Goal: Task Accomplishment & Management: Manage account settings

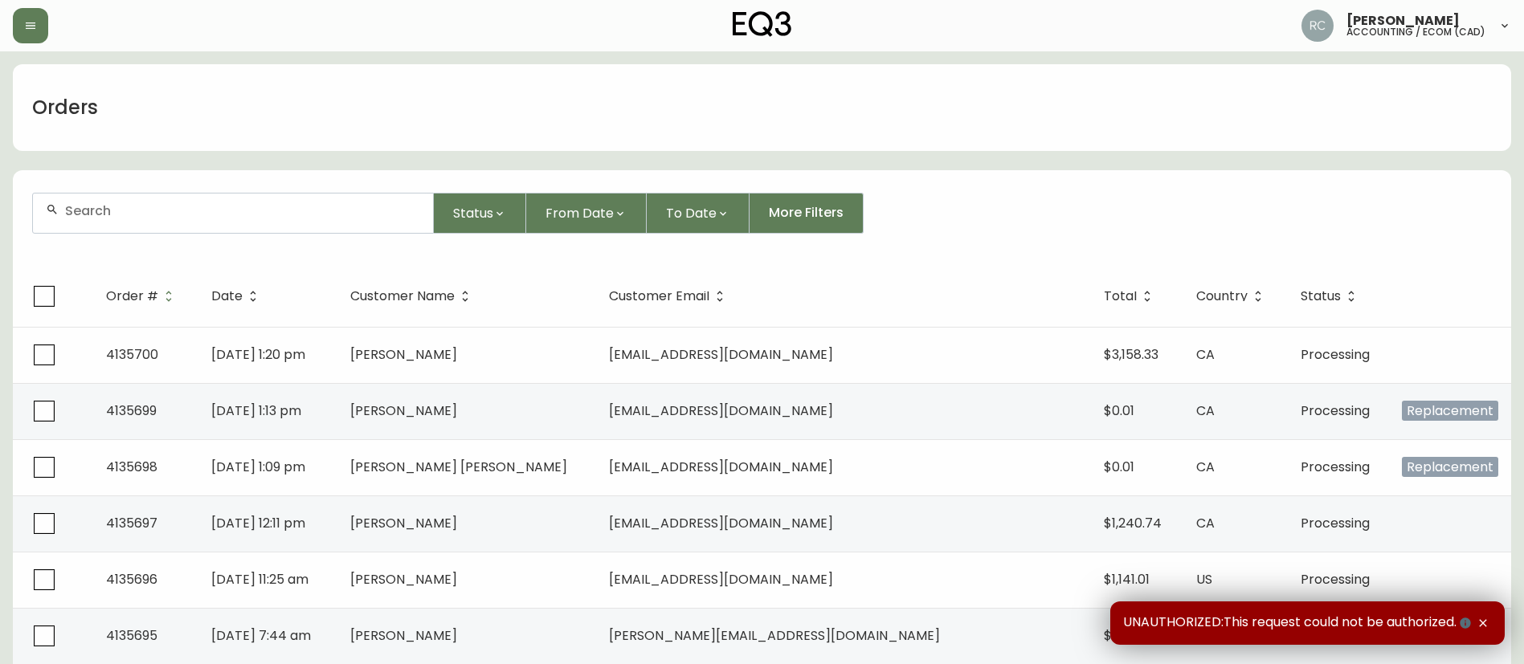
click at [256, 212] on input "text" at bounding box center [242, 210] width 355 height 15
paste input "4133391"
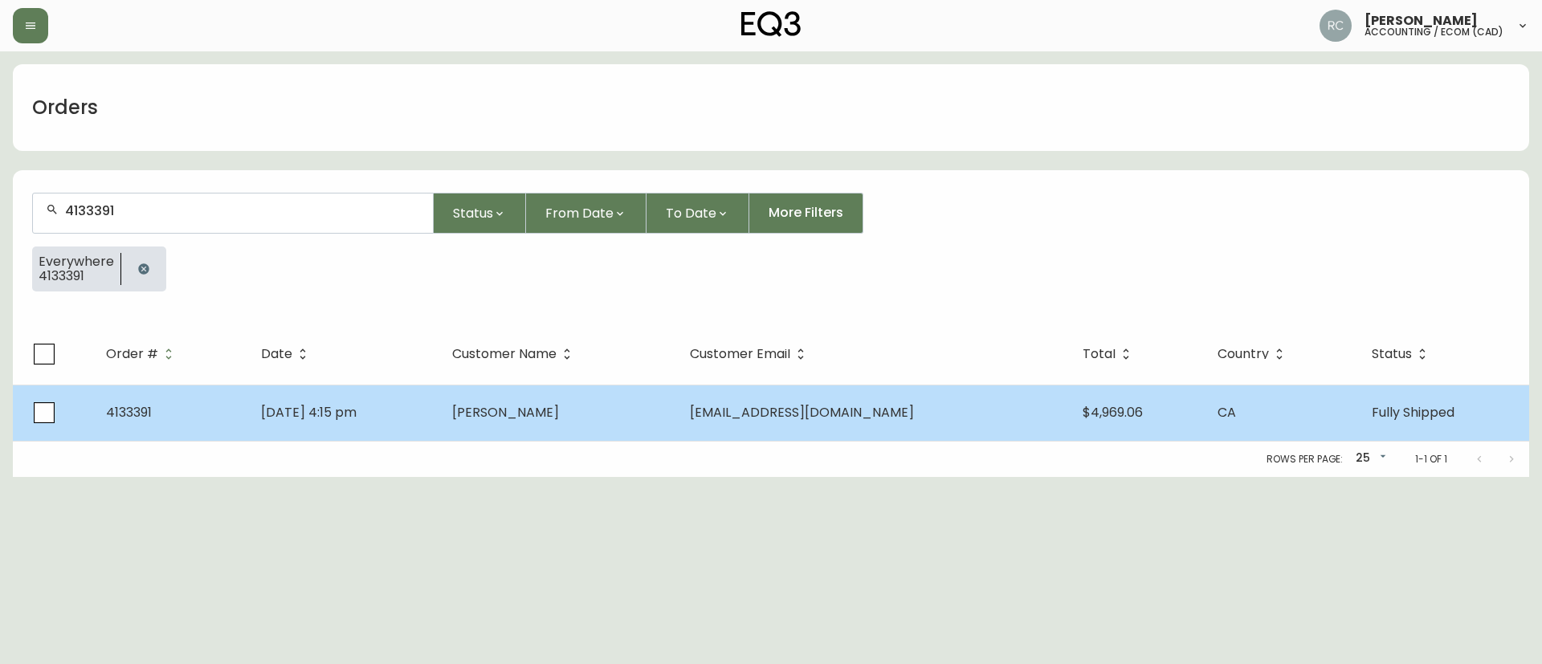
type input "4133391"
click at [614, 401] on td "Julia Peart" at bounding box center [558, 413] width 238 height 56
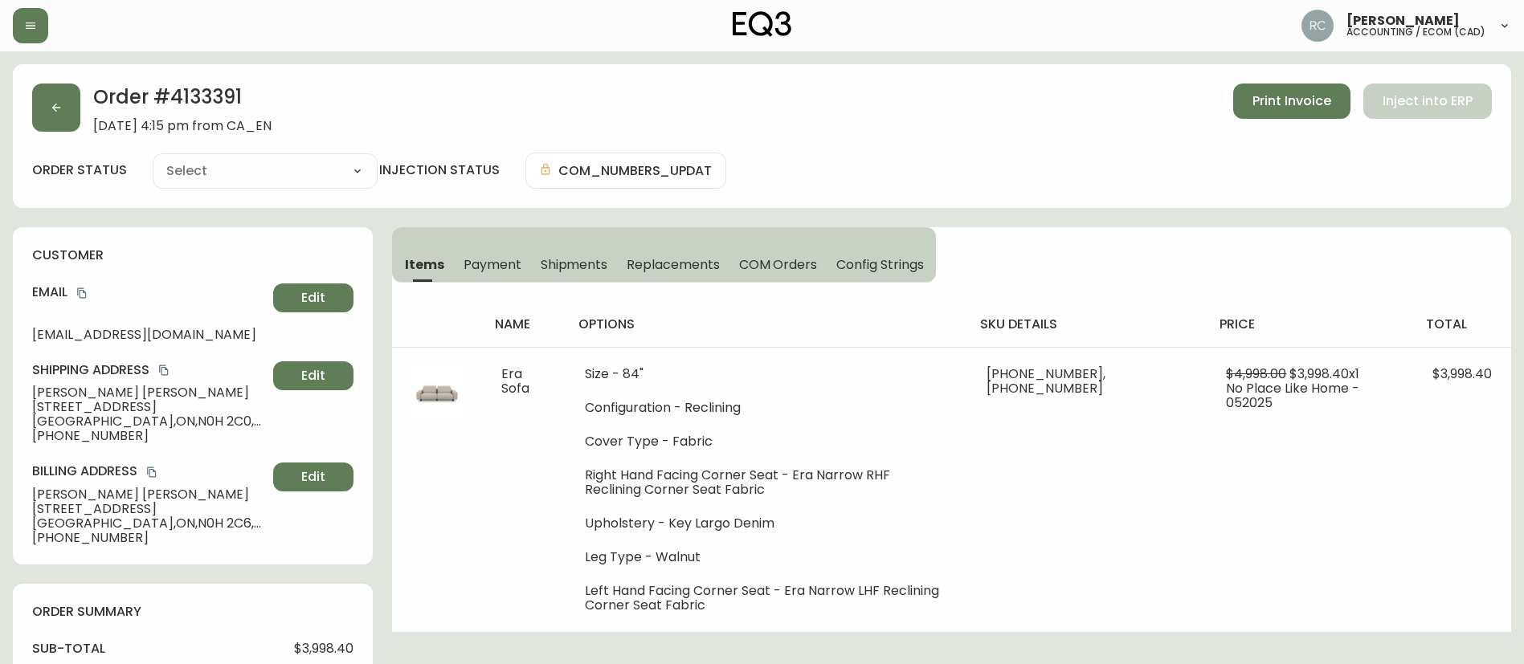
type input "Fully Shipped"
select select "FULLY_SHIPPED"
click at [322, 377] on span "Edit" at bounding box center [313, 376] width 24 height 18
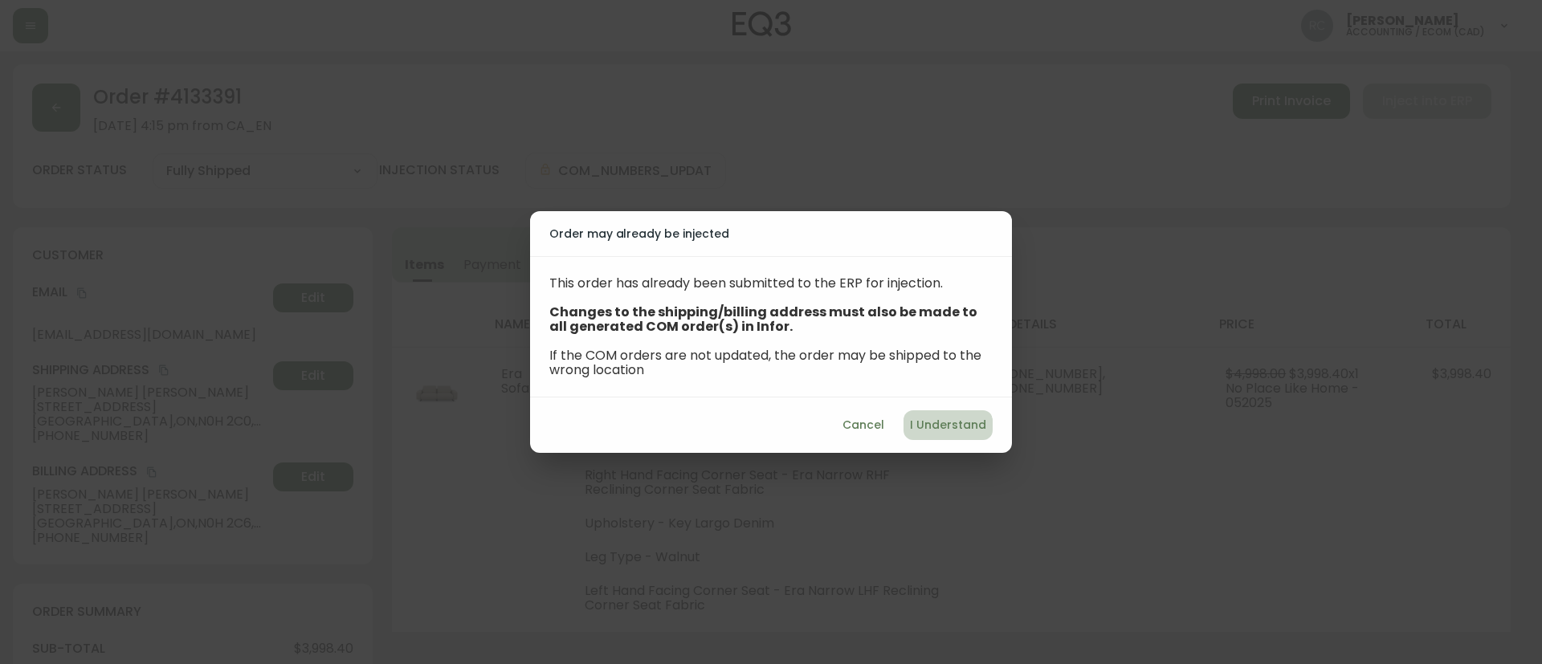
click at [939, 433] on span "I Understand" at bounding box center [948, 425] width 76 height 20
select select "ON"
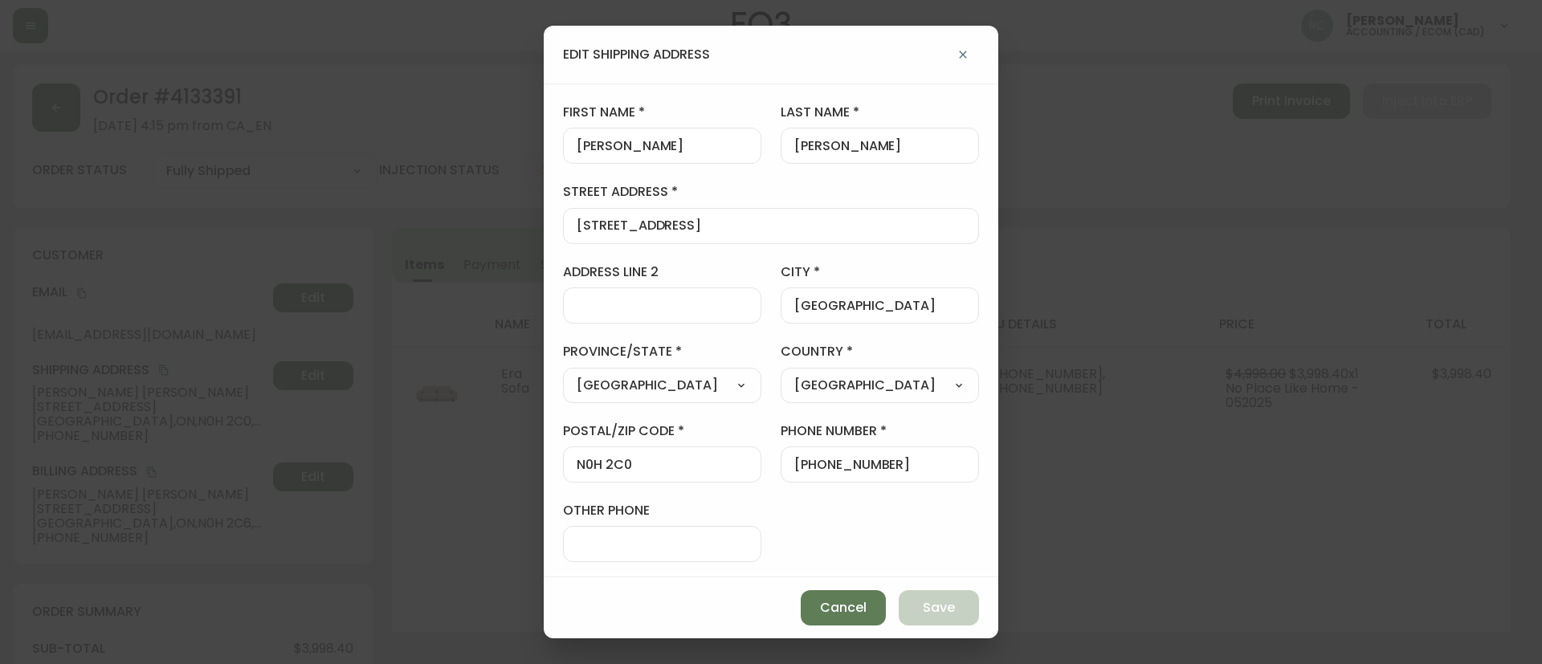
click at [735, 226] on input "588 Goderich St Suite 2" at bounding box center [771, 225] width 389 height 15
click at [708, 225] on input "588 Goderich St Suite 2" at bounding box center [771, 225] width 389 height 15
paste input "7 Acton Dr,"
click at [915, 602] on button "Save" at bounding box center [939, 607] width 80 height 35
type input "588 Goderich St Suite 2"
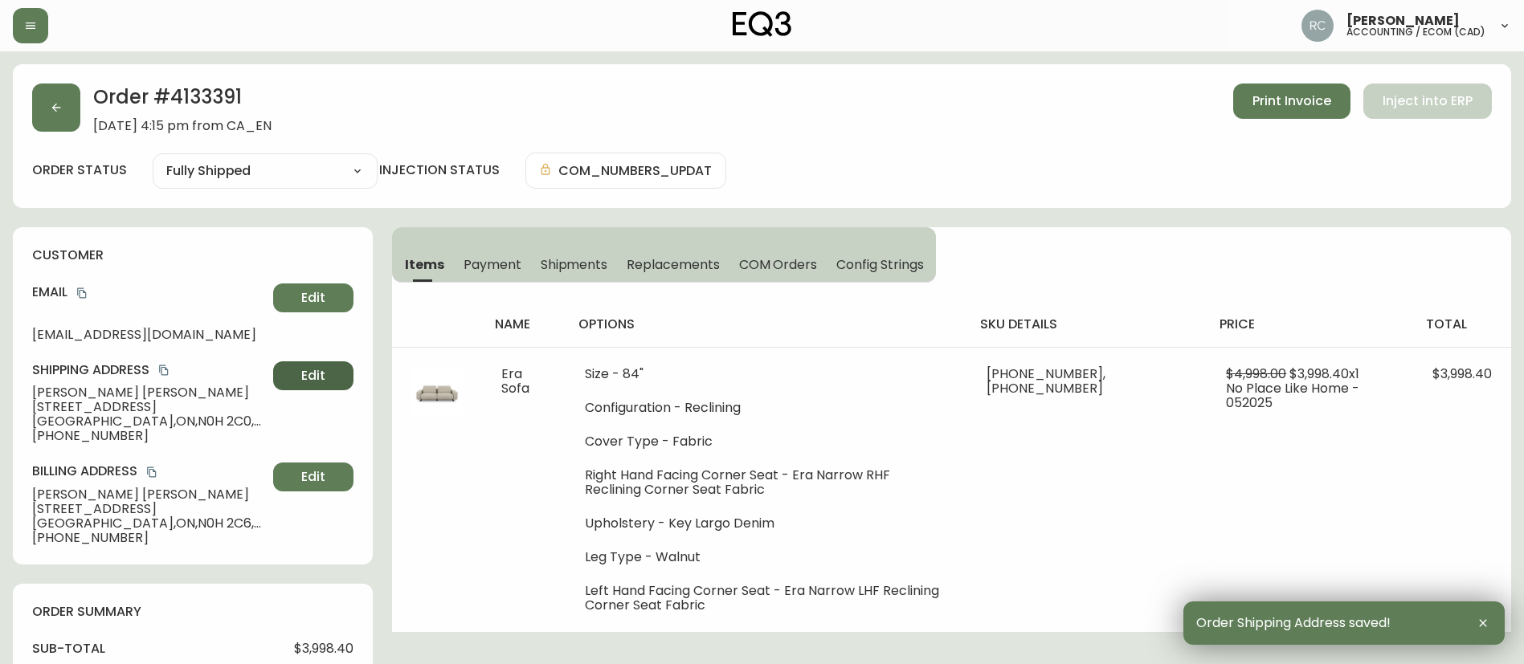
click at [313, 370] on span "Edit" at bounding box center [313, 376] width 24 height 18
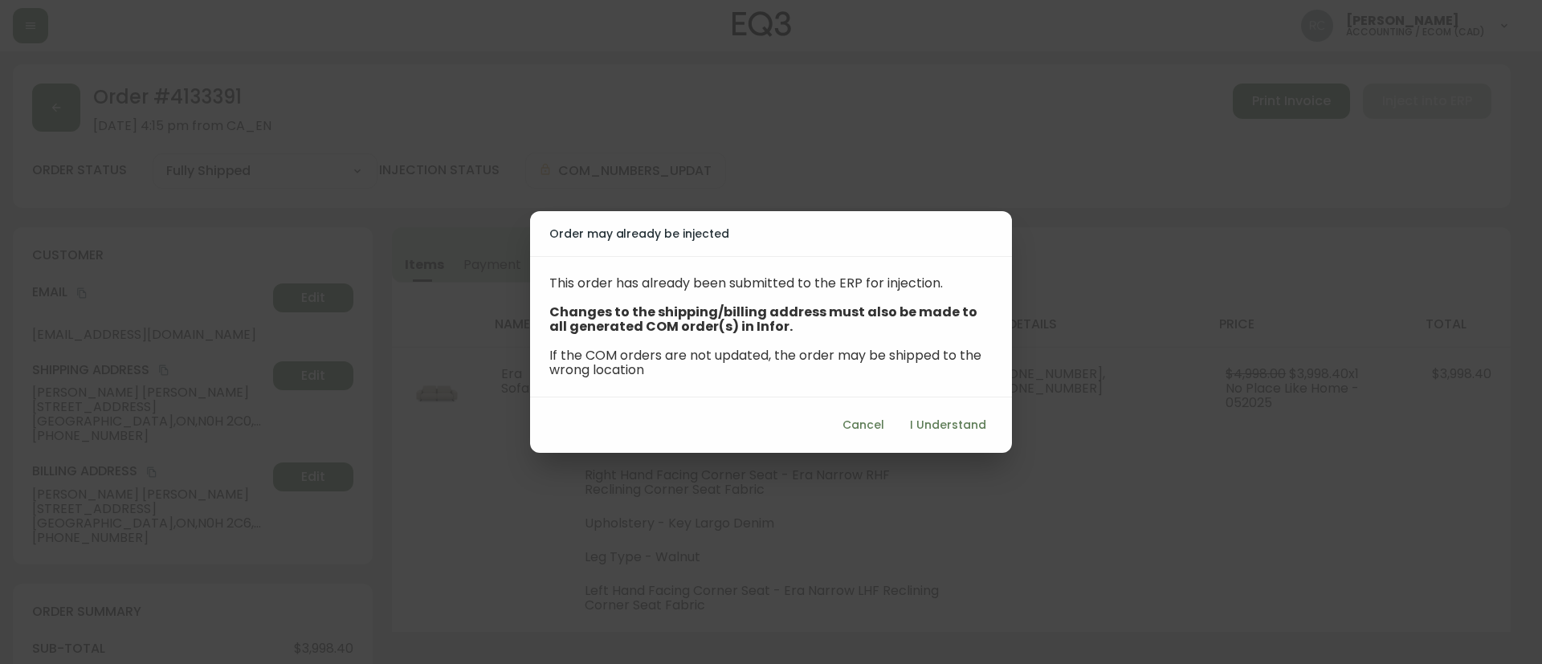
click at [945, 423] on span "I Understand" at bounding box center [948, 425] width 76 height 20
select select "ON"
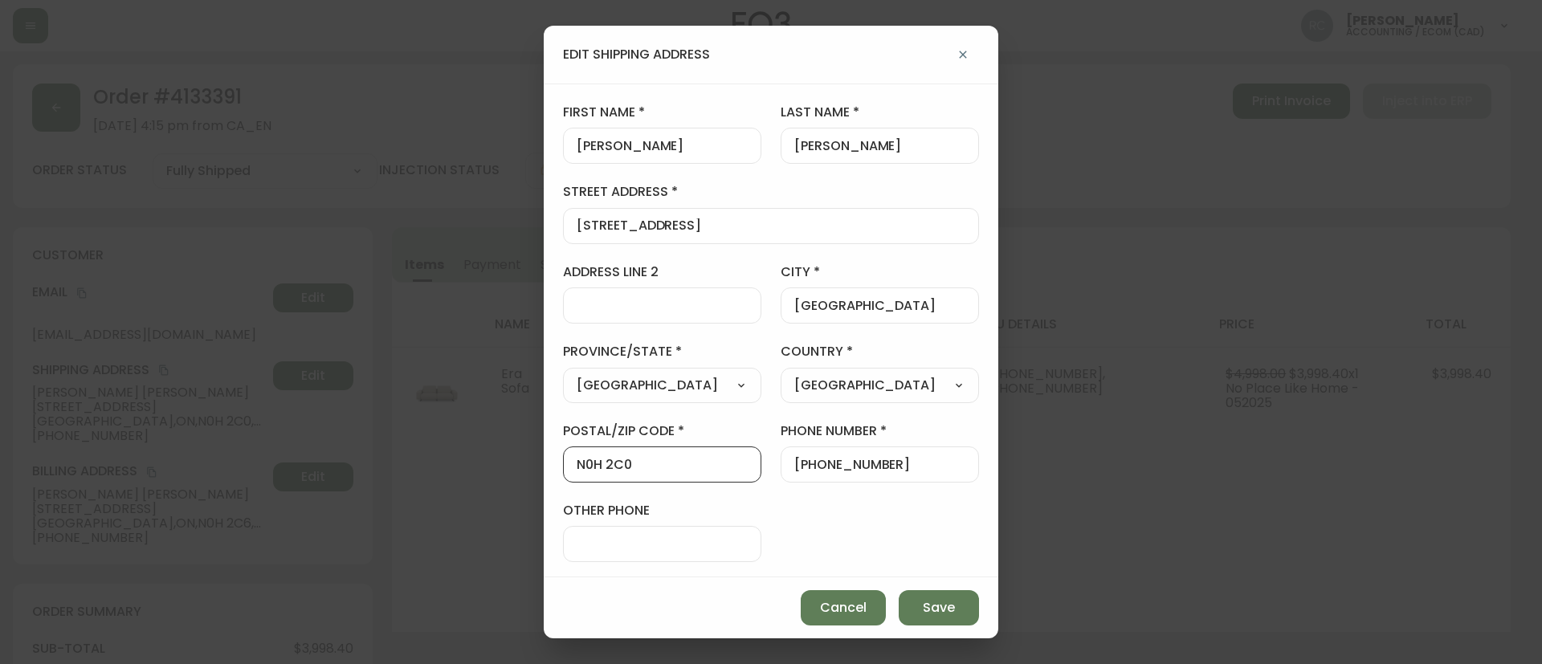
click at [622, 468] on input "N0H 2C0" at bounding box center [662, 464] width 171 height 15
paste input "5"
click at [936, 602] on span "Save" at bounding box center [939, 608] width 32 height 18
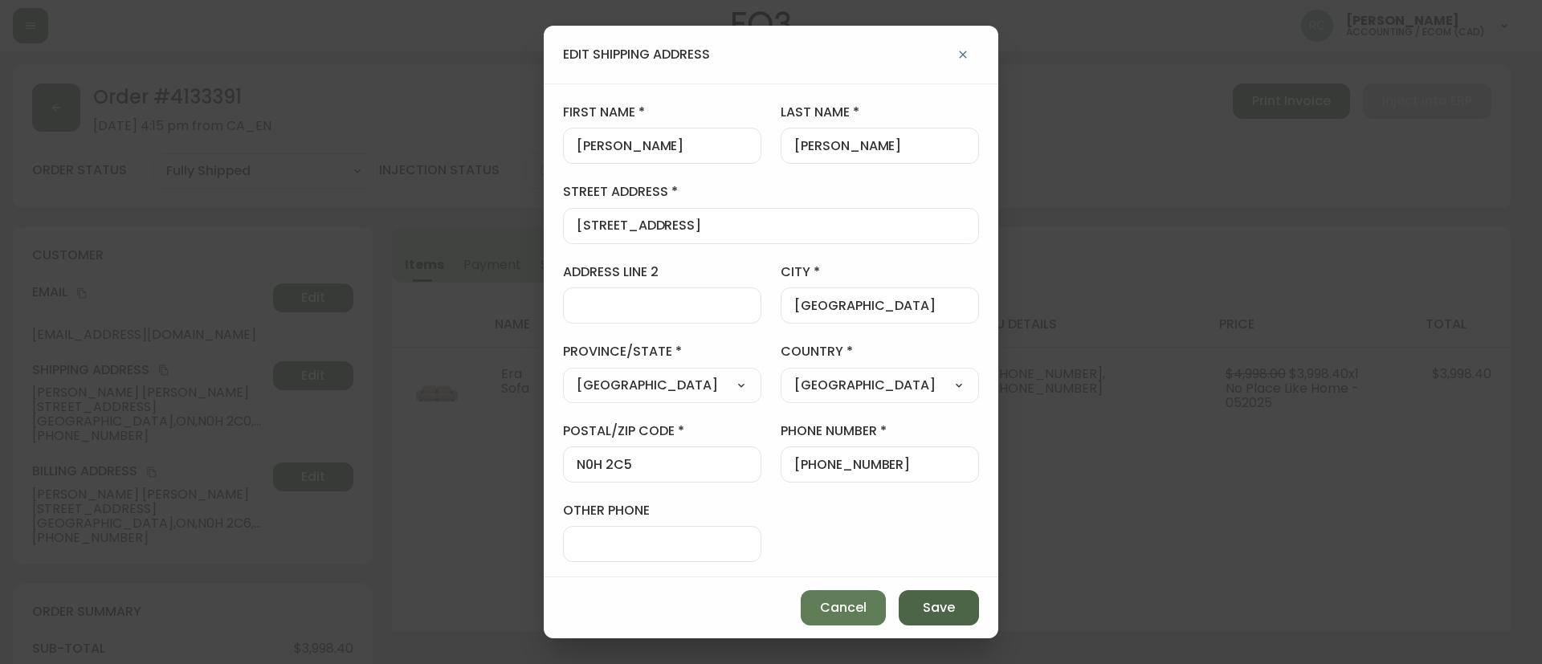
type input "N0H 2C0"
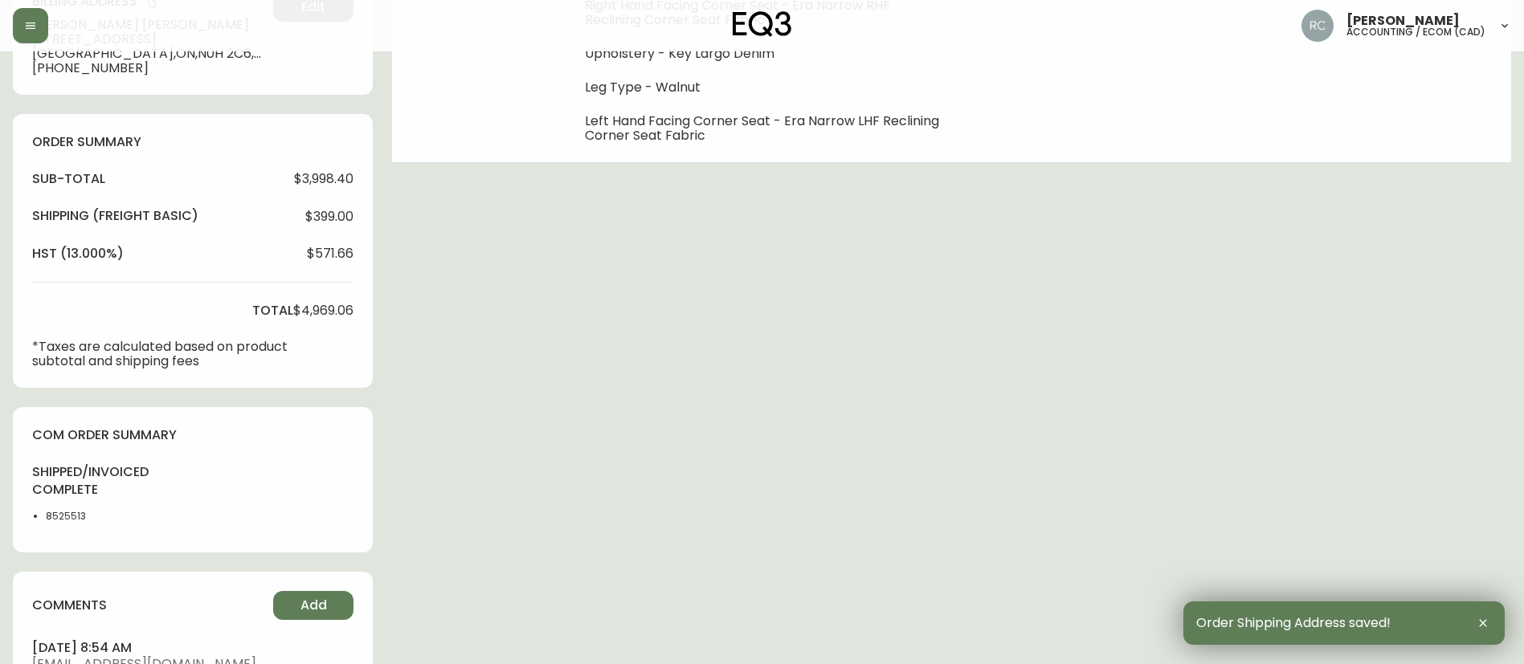
scroll to position [482, 0]
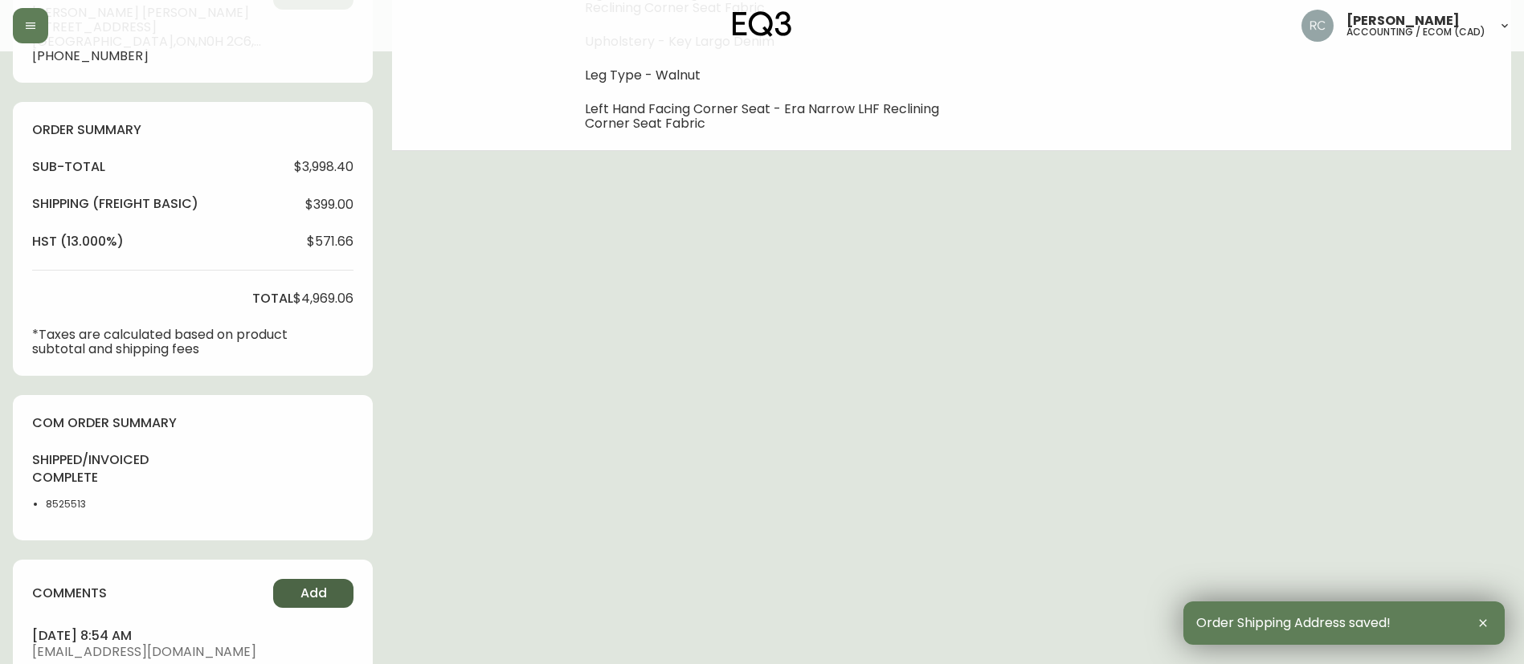
click at [337, 591] on button "Add" at bounding box center [313, 593] width 80 height 29
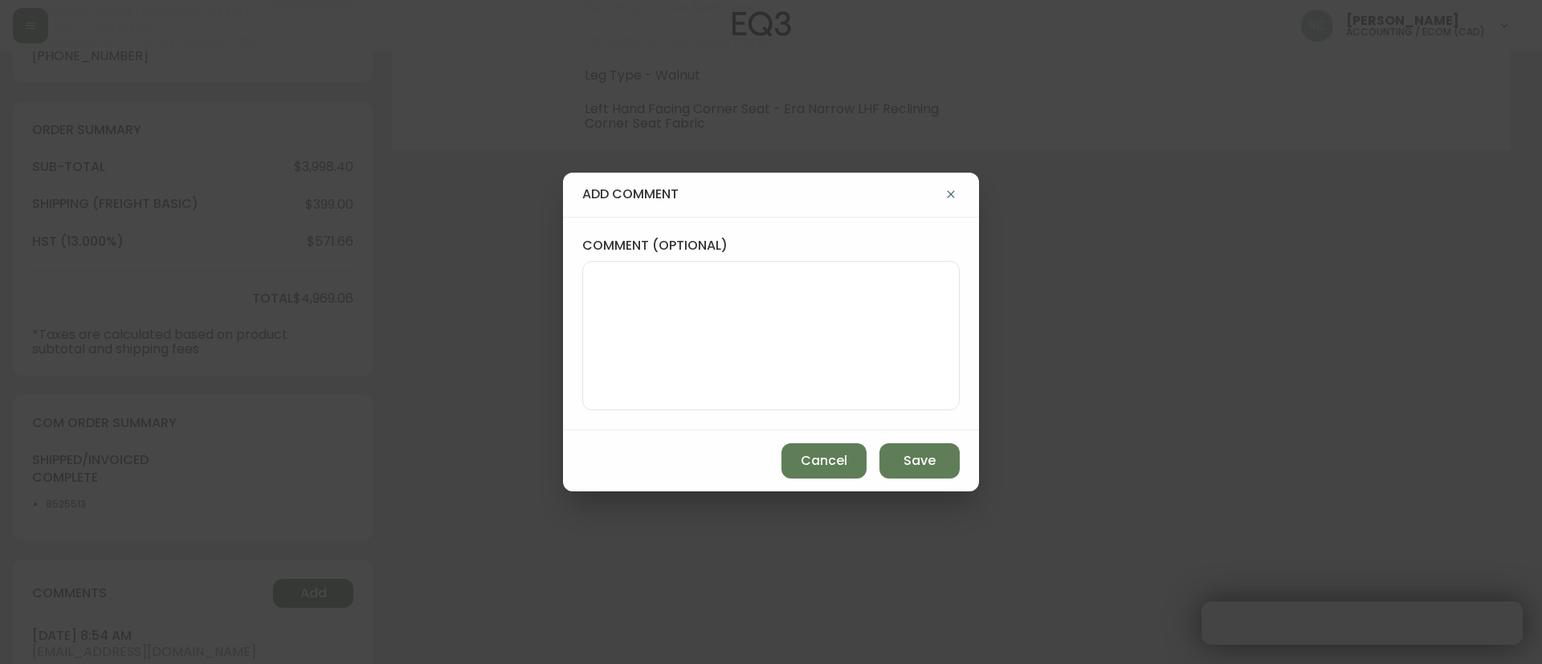
click at [706, 423] on div "comment (optional)" at bounding box center [771, 324] width 416 height 214
click at [716, 375] on textarea "comment (optional)" at bounding box center [771, 335] width 350 height 129
paste textarea "#841417"
click at [789, 430] on div "Cancel Save" at bounding box center [771, 460] width 416 height 61
click at [830, 365] on textarea "ADDRESS CHANGE - #841417 -" at bounding box center [771, 335] width 350 height 129
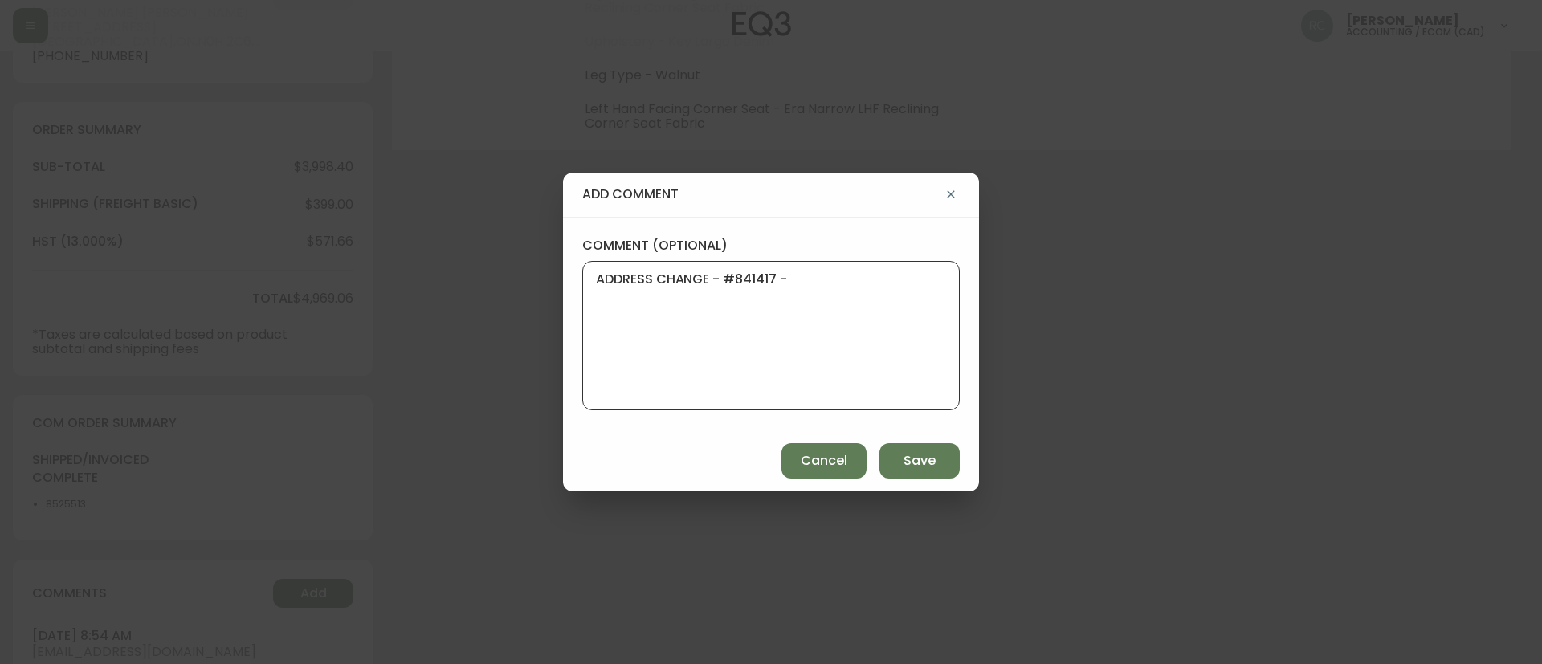
paste textarea "MANUAL FRAUD REVIEW - APPROVED -"
click at [847, 318] on textarea "ADDRESS CHANGE - #841417 - MANUAL FRAUD REVIEW - APPROVED -" at bounding box center [771, 335] width 350 height 129
paste textarea "ordered custom uph -"
type textarea "ADDRESS CHANGE - #841417 - MANUAL FRAUD REVIEW - APPROVED -ordered custom uph -"
click at [903, 459] on button "Save" at bounding box center [919, 460] width 80 height 35
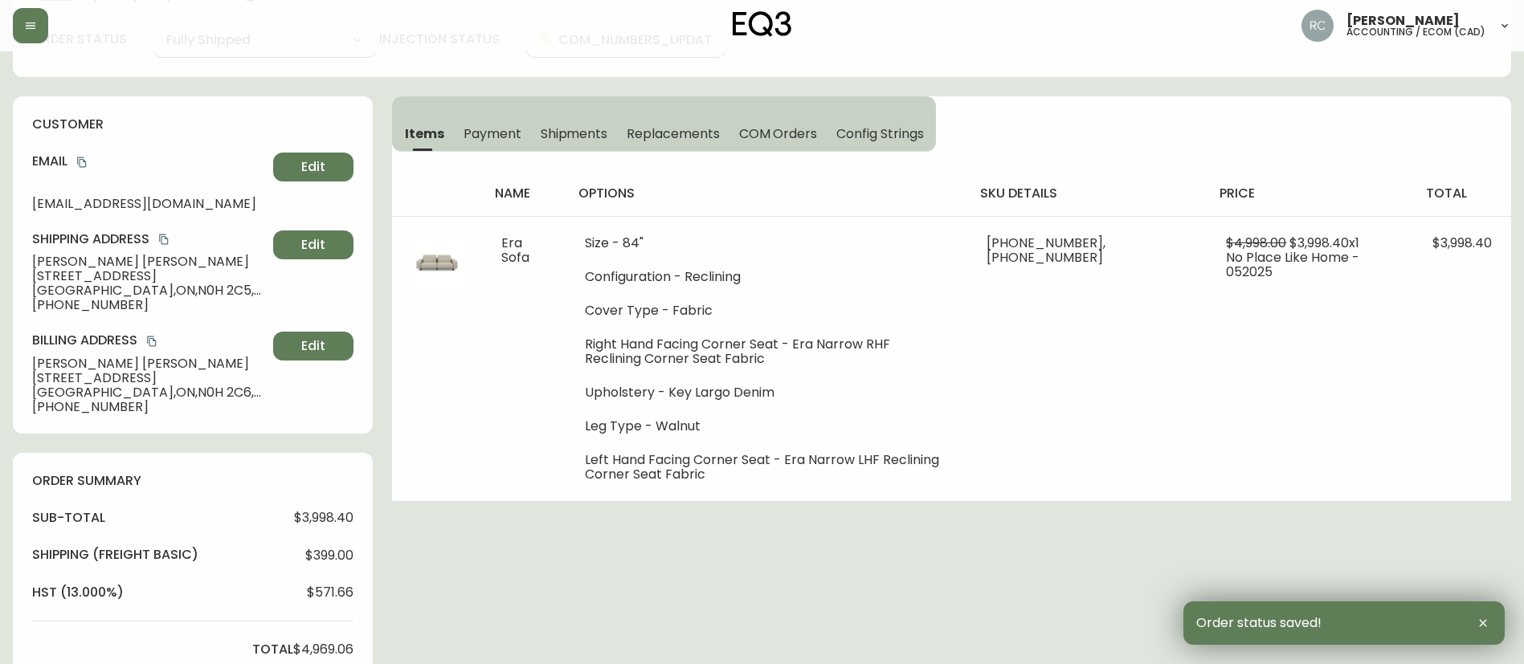
scroll to position [0, 0]
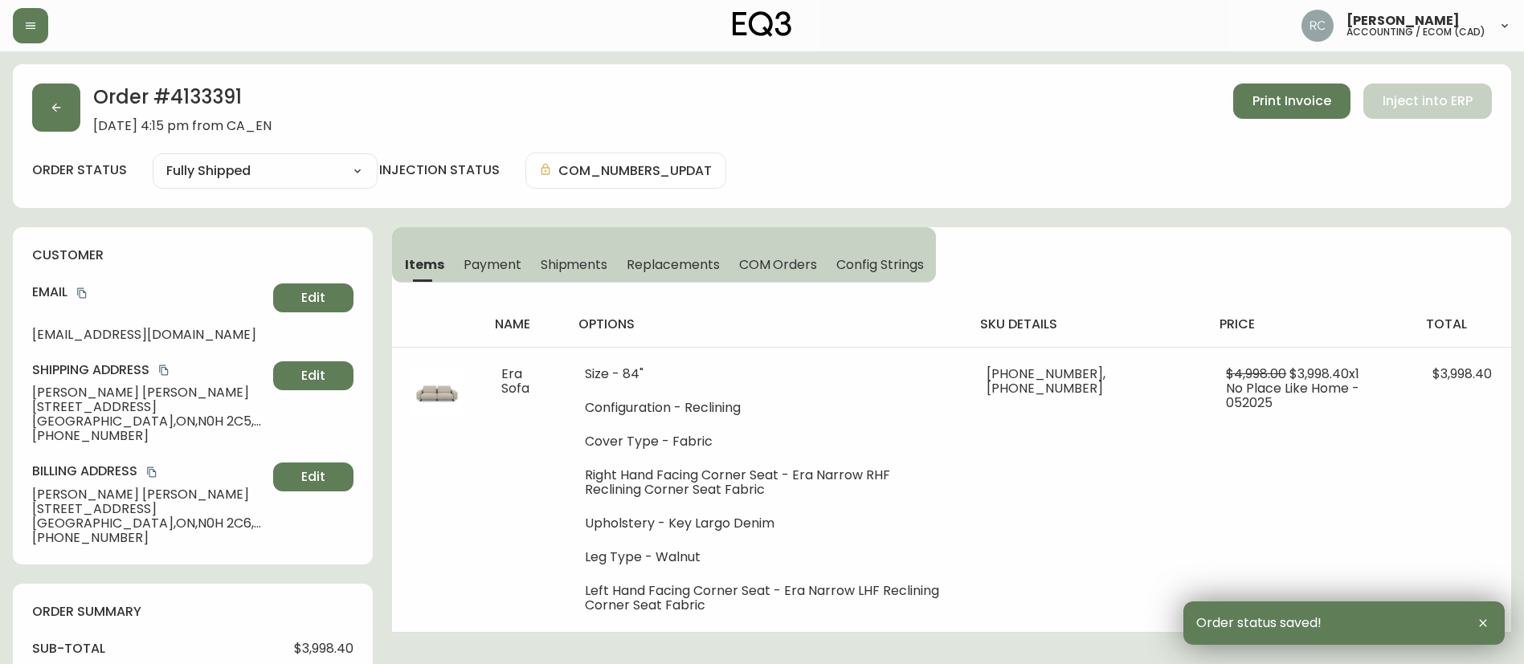
drag, startPoint x: 504, startPoint y: 267, endPoint x: 502, endPoint y: 286, distance: 18.5
click at [503, 269] on span "Payment" at bounding box center [492, 264] width 58 height 17
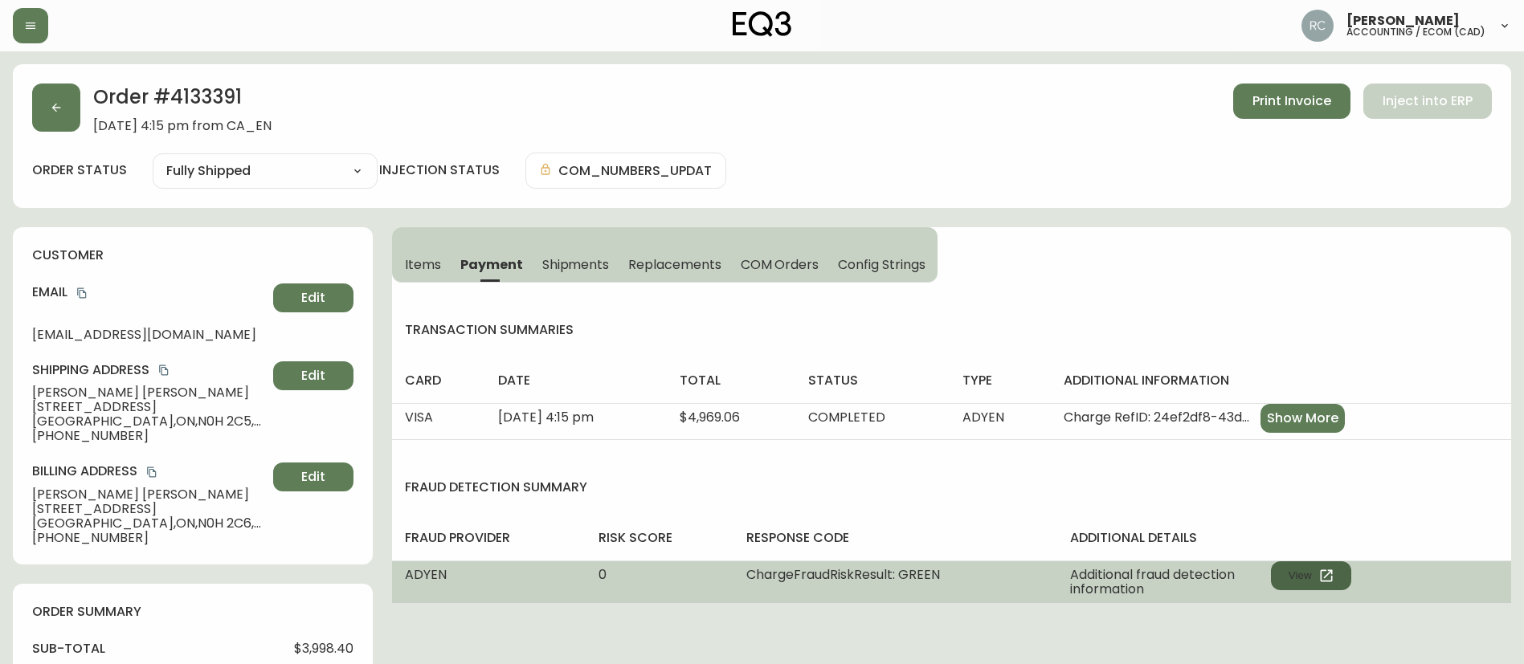
click at [1308, 581] on button "View" at bounding box center [1311, 575] width 80 height 29
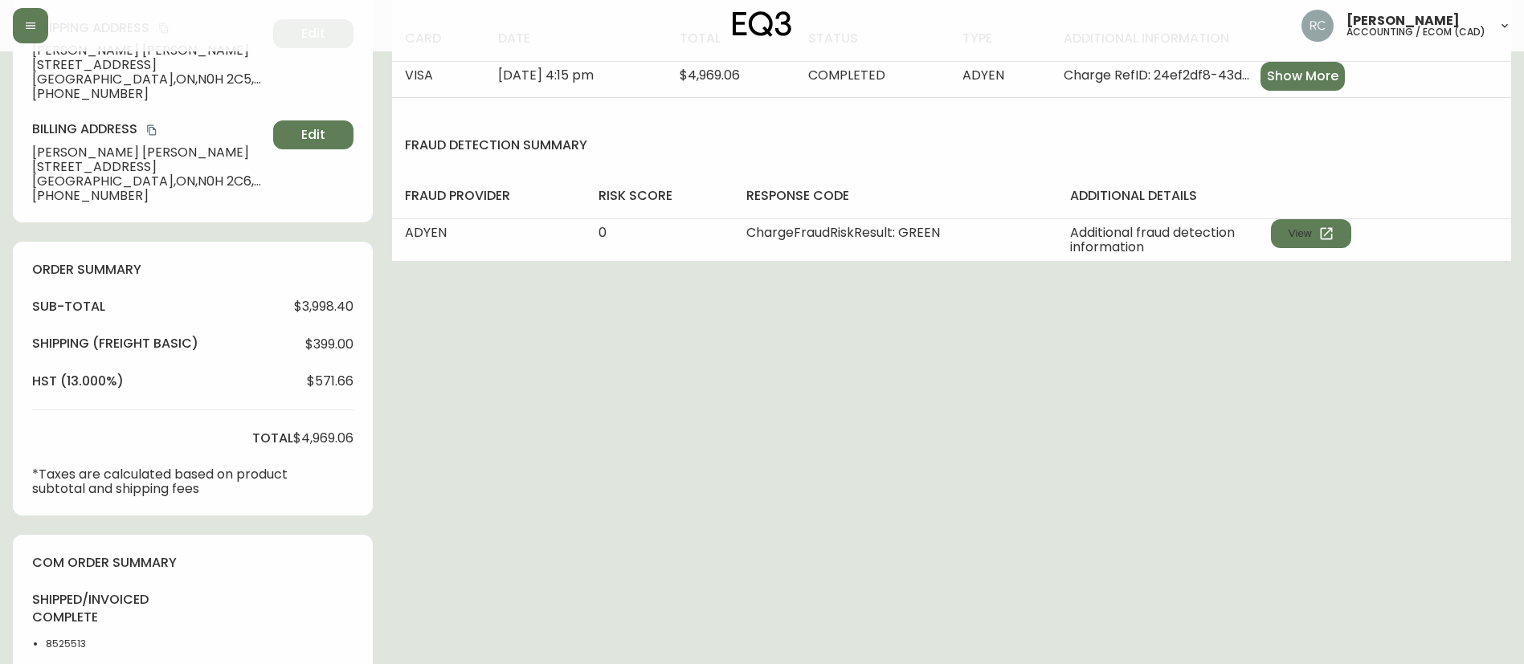
scroll to position [803, 0]
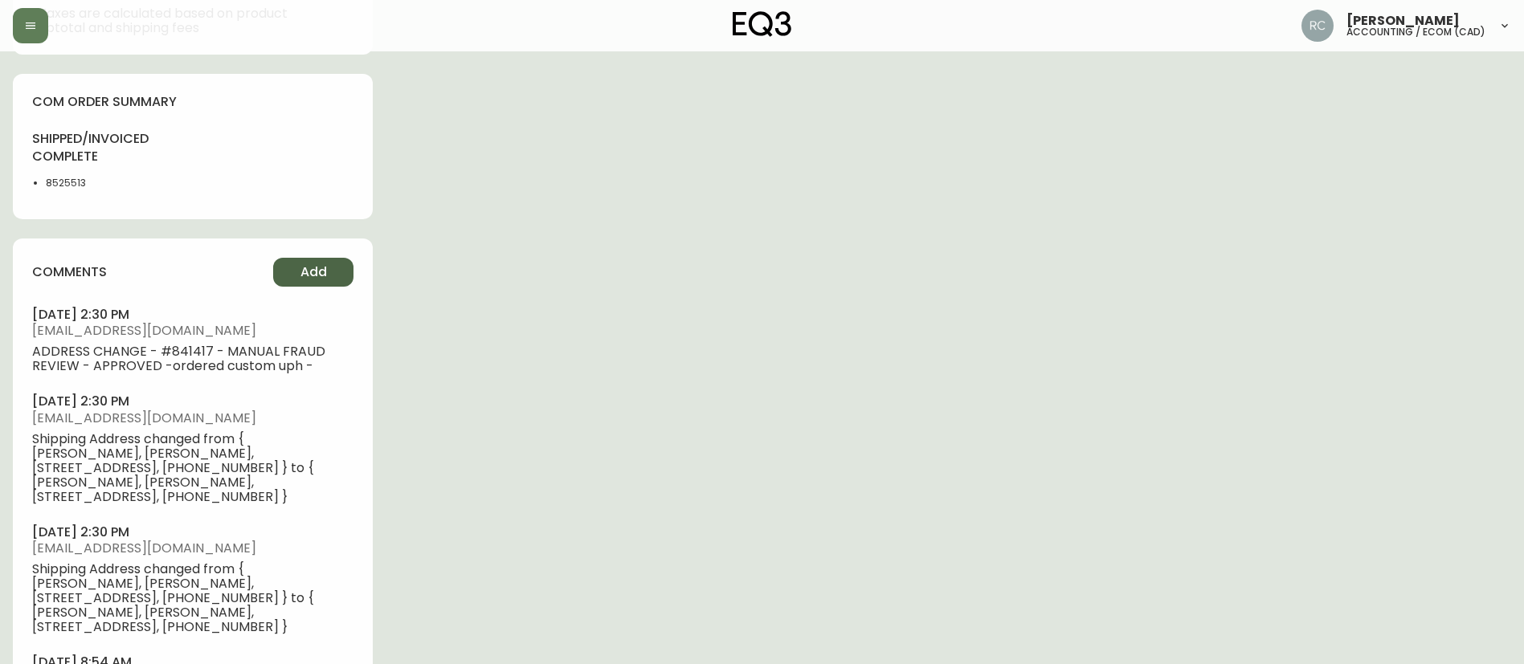
click at [320, 277] on span "Add" at bounding box center [313, 272] width 27 height 18
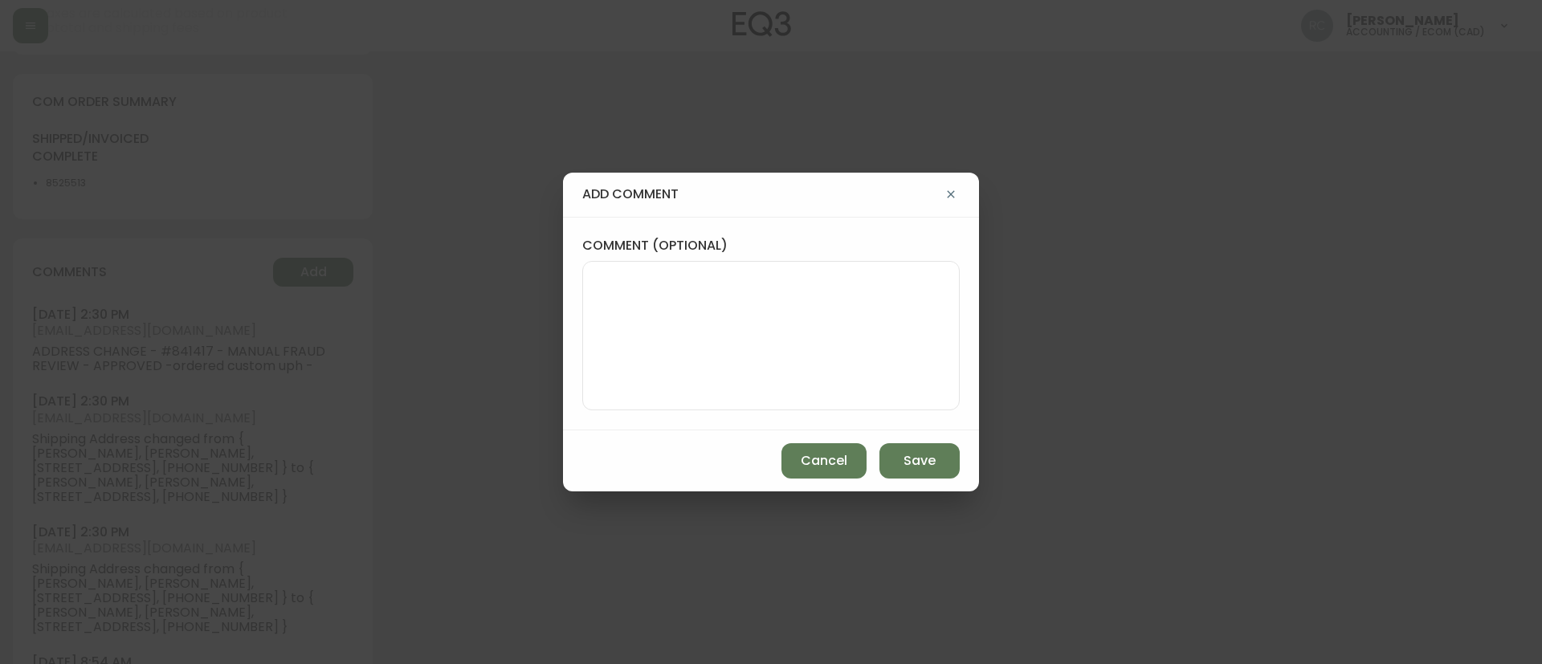
click at [839, 313] on textarea "comment (optional)" at bounding box center [771, 335] width 350 height 129
paste textarea "CVC/CVV Supplied, Matches (M) AVS Both postal code and address match (Y)"
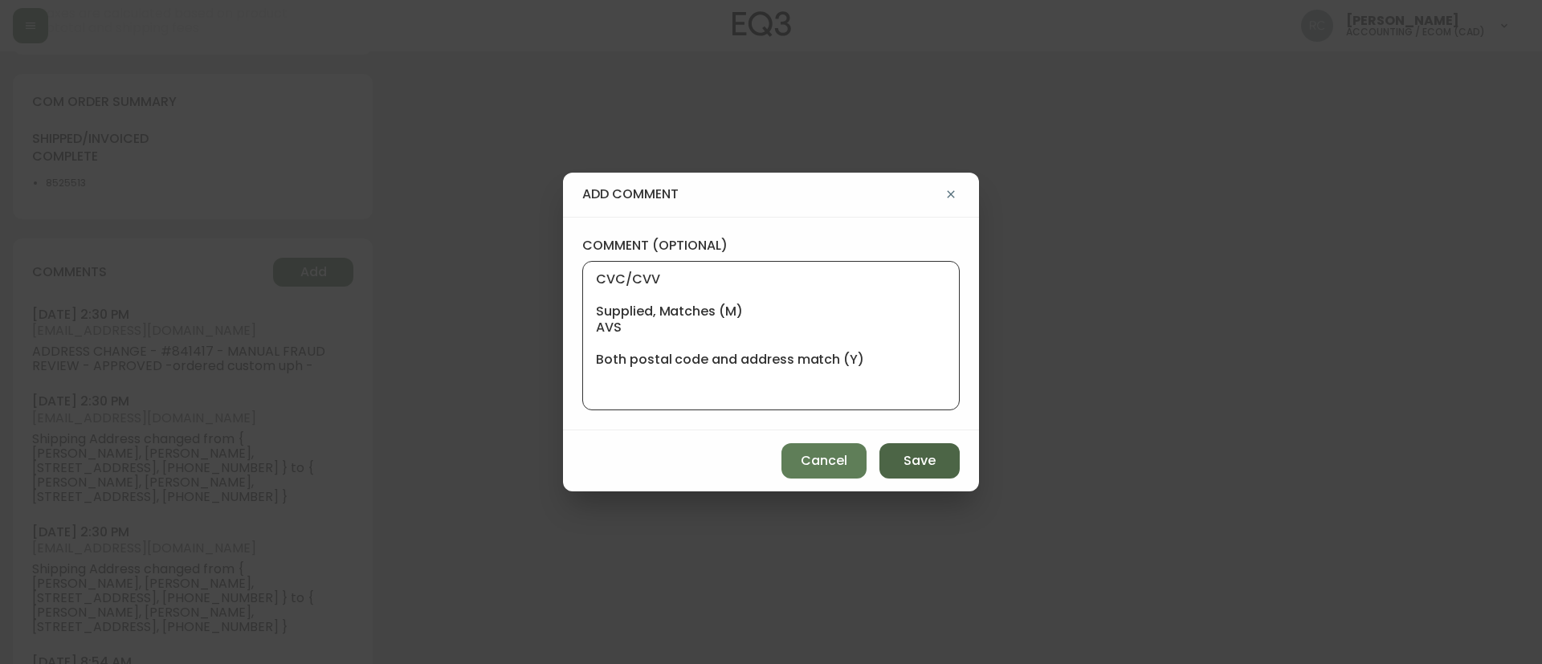
type textarea "CVC/CVV Supplied, Matches (M) AVS Both postal code and address match (Y)"
click at [946, 464] on button "Save" at bounding box center [919, 460] width 80 height 35
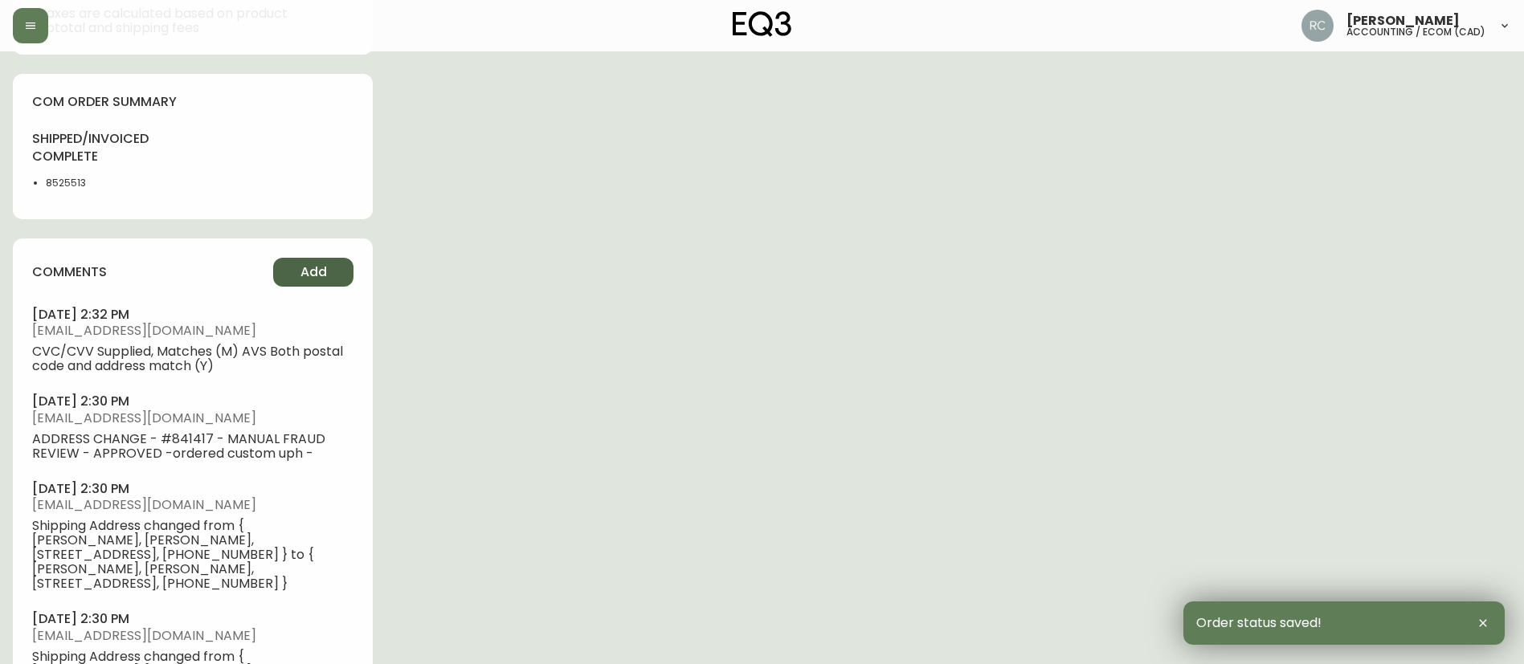
click at [324, 271] on span "Add" at bounding box center [313, 272] width 27 height 18
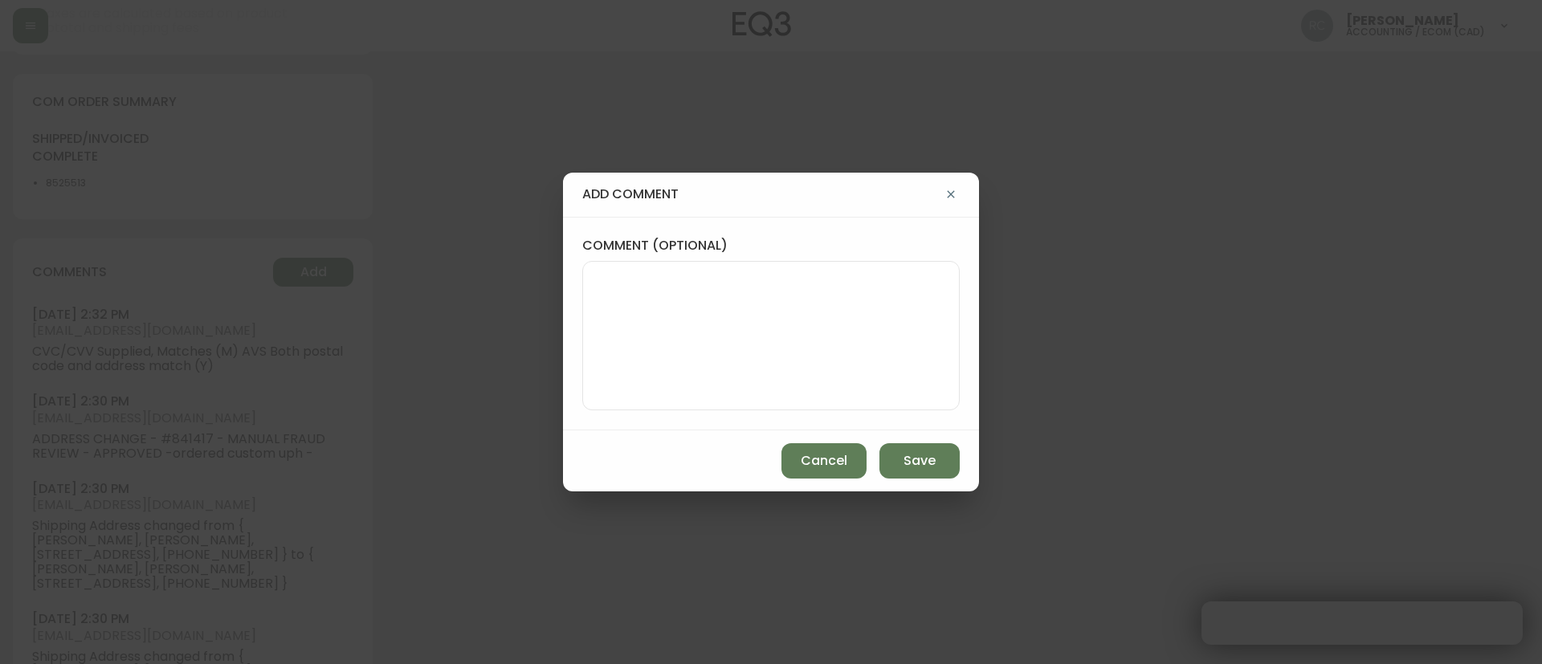
click at [692, 305] on textarea "comment (optional)" at bounding box center [771, 335] width 350 height 129
paste textarea "Time since an authorized payment was first seen with email address 3yr 257d"
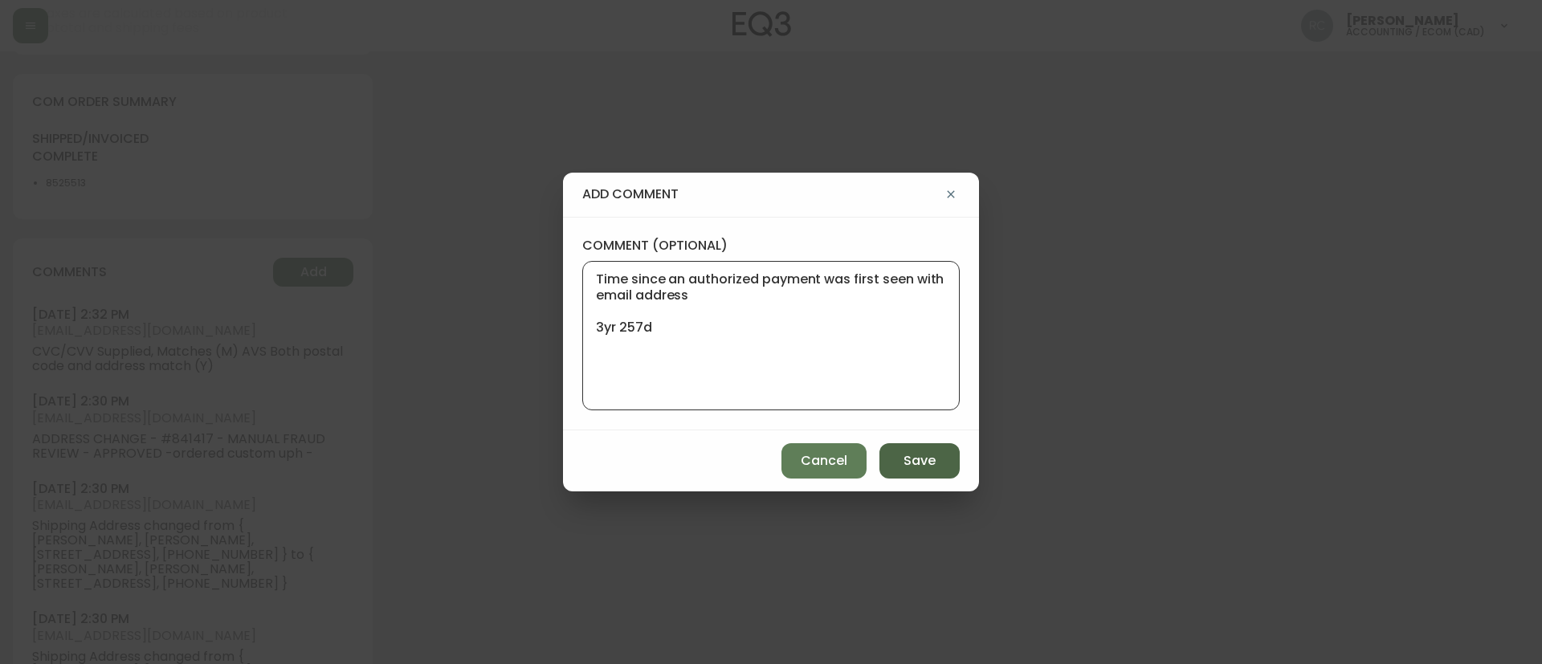
type textarea "Time since an authorized payment was first seen with email address 3yr 257d"
click at [917, 443] on button "Save" at bounding box center [919, 460] width 80 height 35
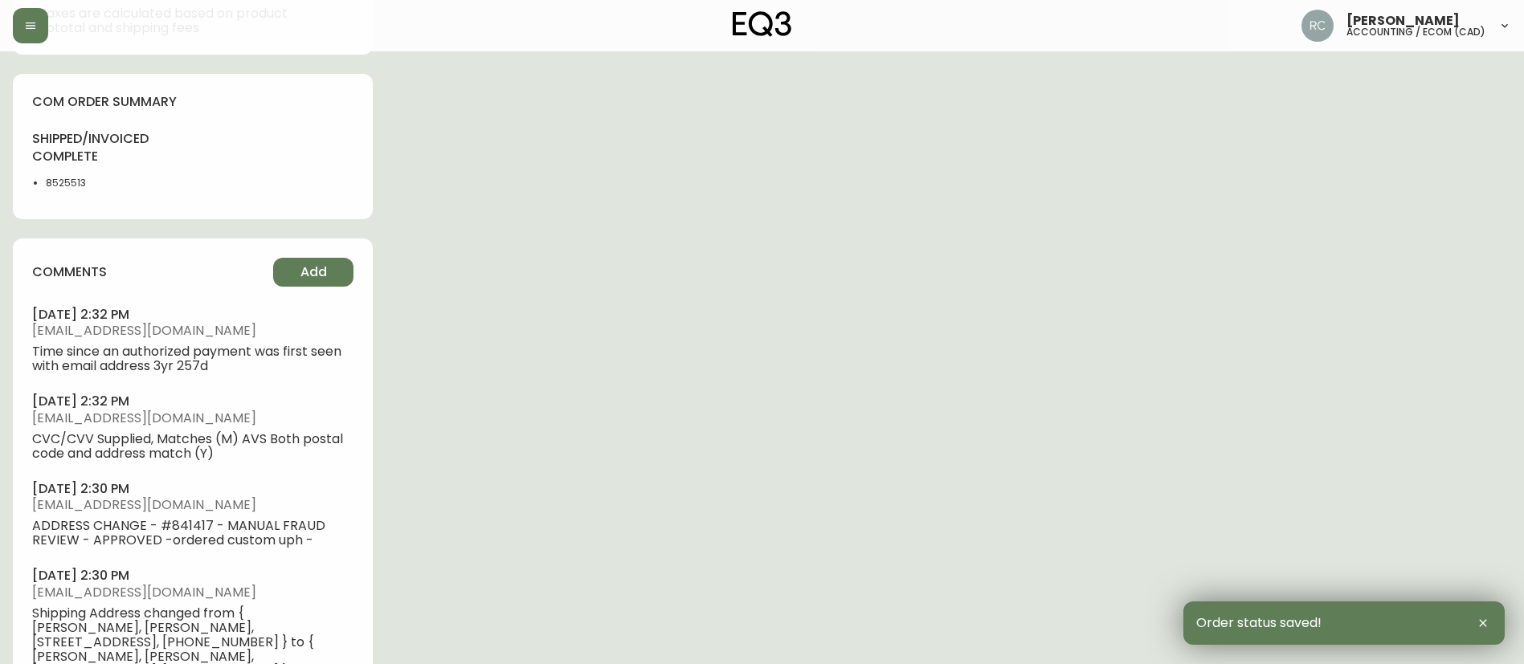
scroll to position [0, 0]
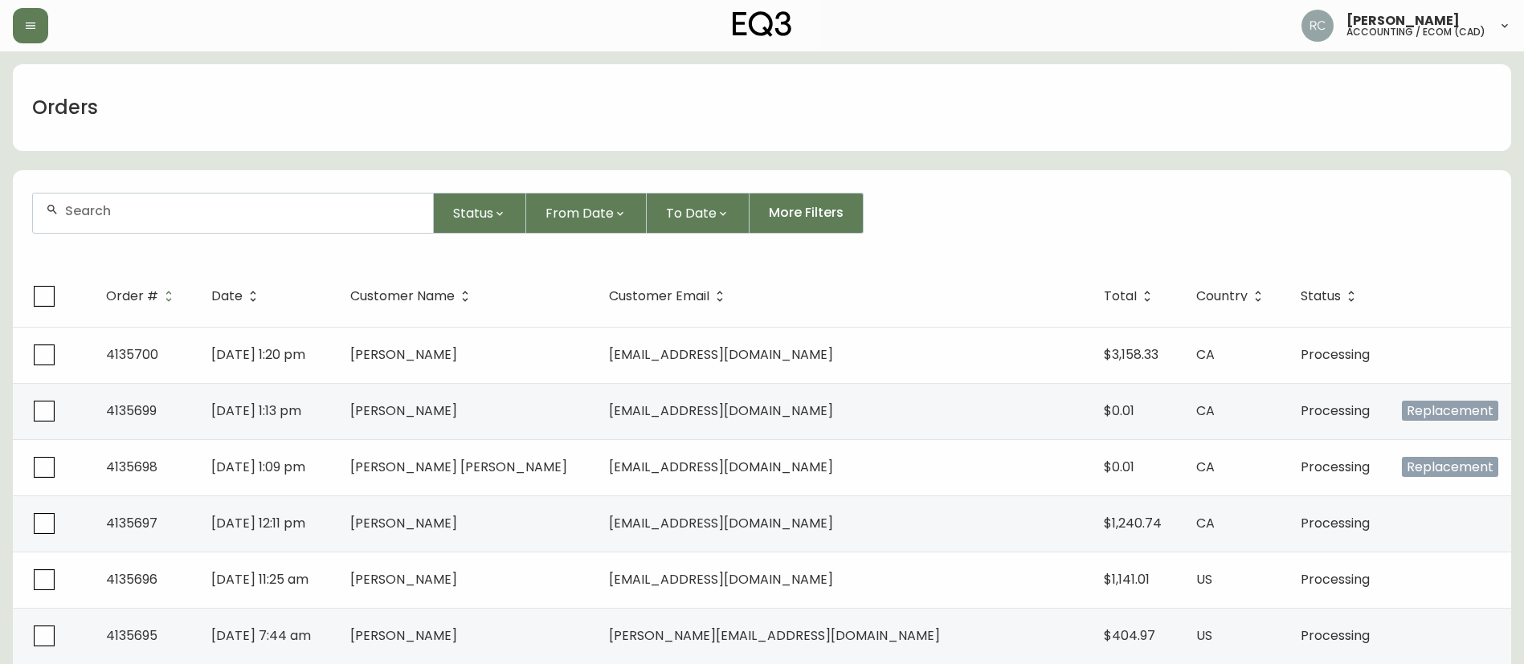
click at [331, 231] on div at bounding box center [233, 213] width 400 height 39
paste input "4132618"
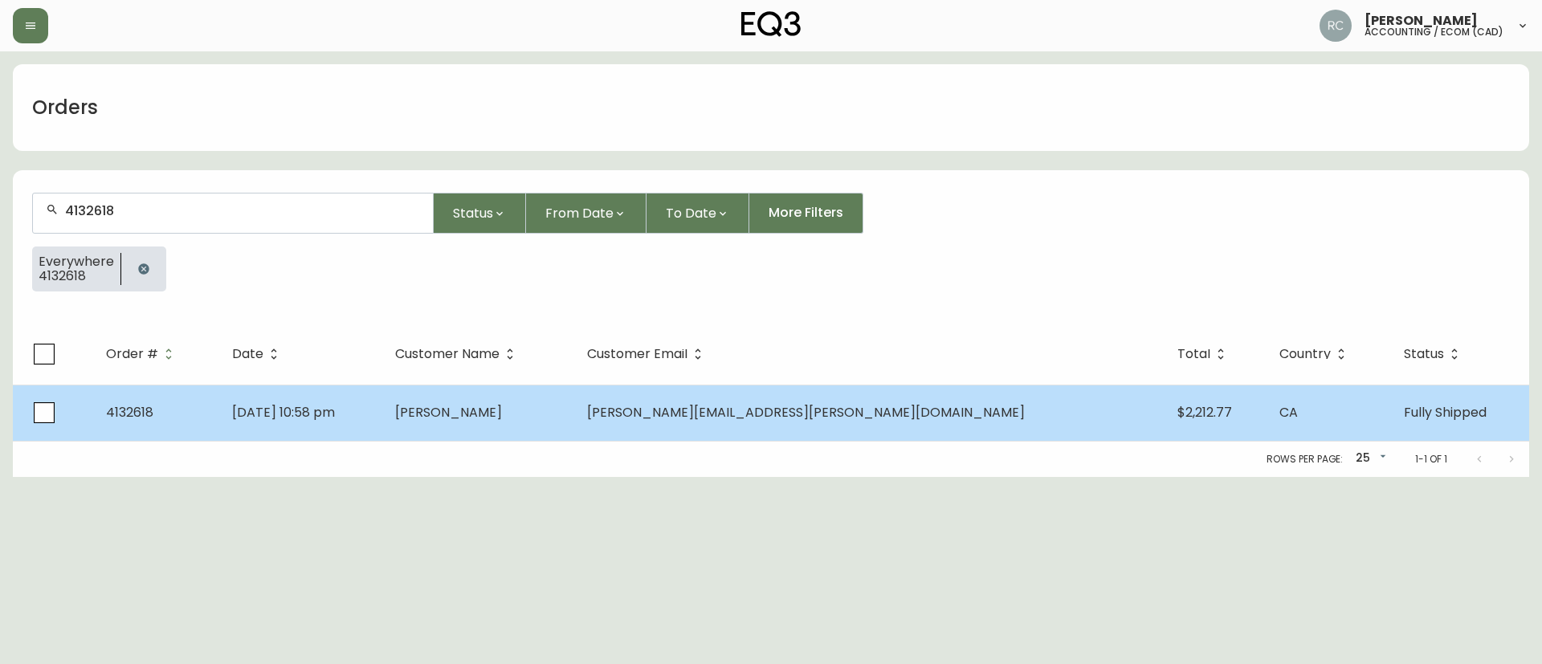
type input "4132618"
click at [330, 397] on td "[DATE] 10:58 pm" at bounding box center [301, 413] width 164 height 56
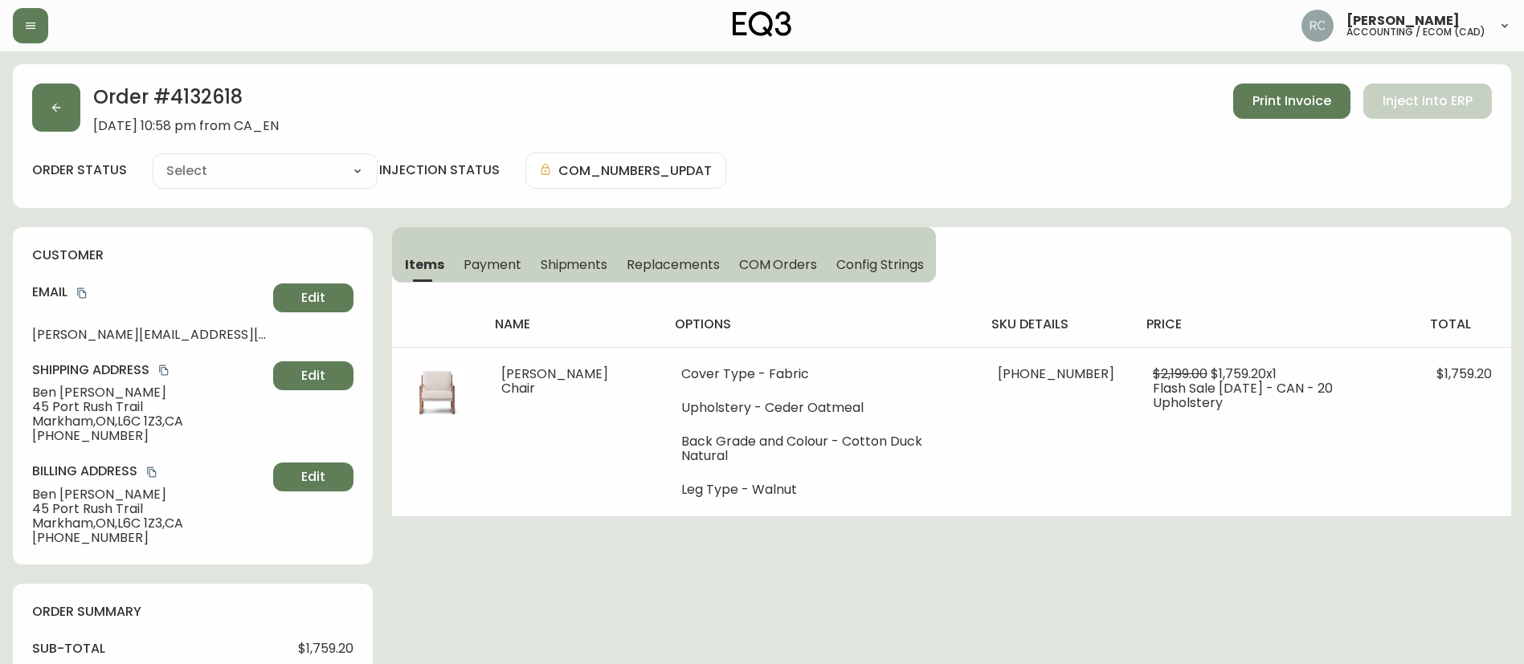
type input "Fully Shipped"
select select "FULLY_SHIPPED"
click at [477, 269] on span "Payment" at bounding box center [492, 264] width 58 height 17
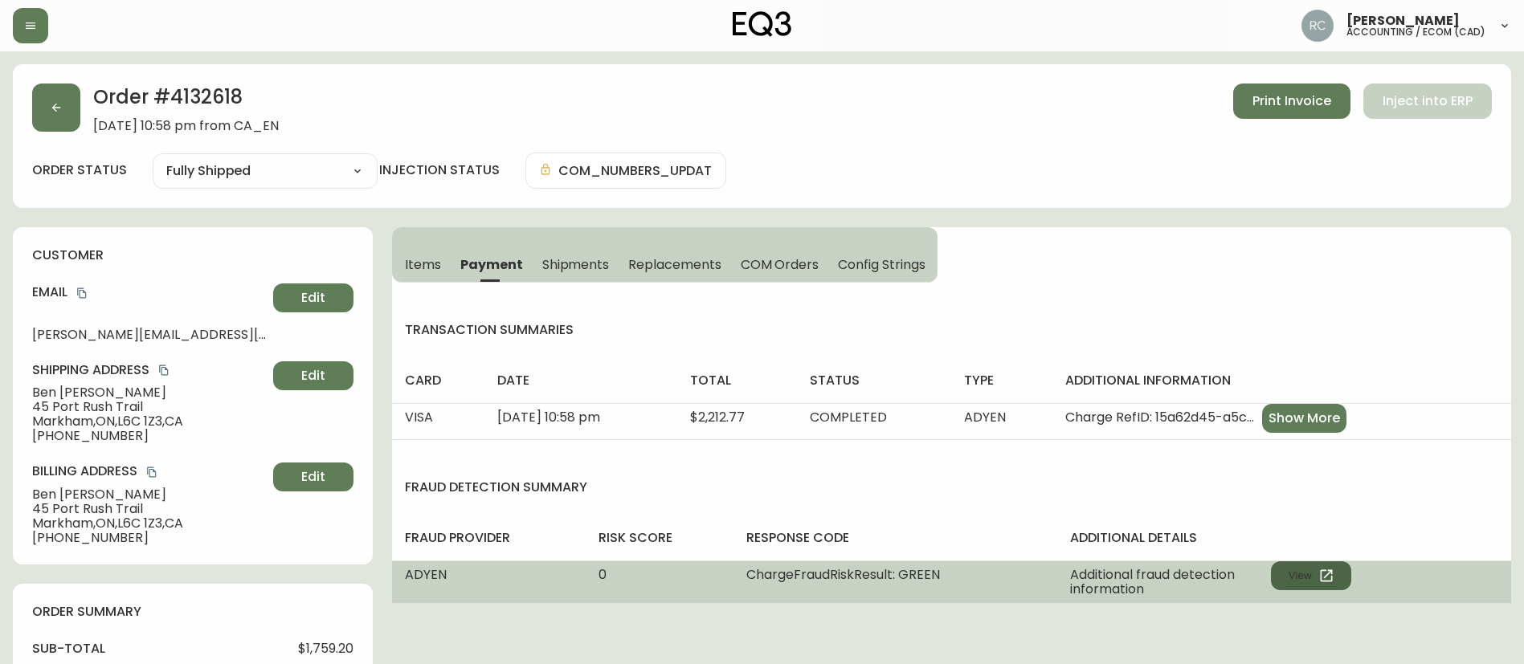
click at [1303, 574] on button "View" at bounding box center [1311, 575] width 80 height 29
click at [1341, 575] on button "View" at bounding box center [1311, 575] width 80 height 29
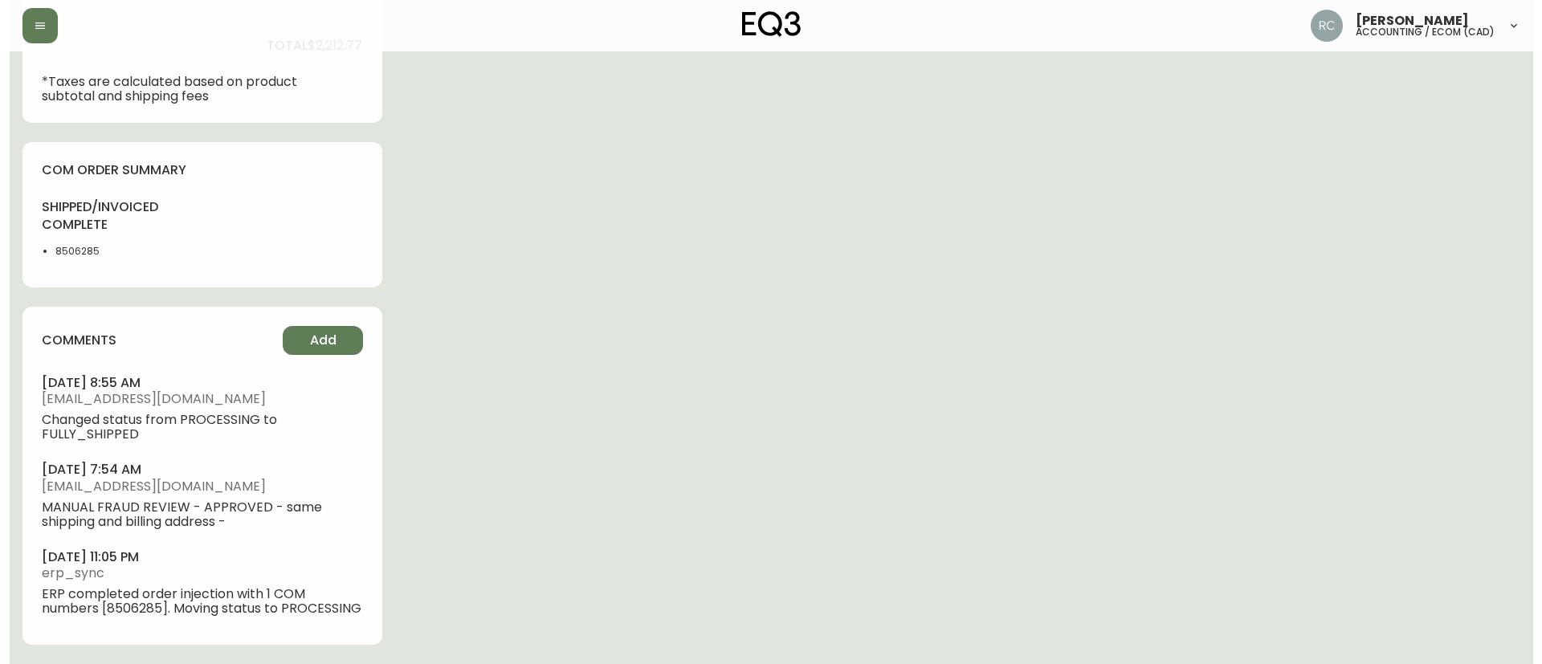
scroll to position [749, 0]
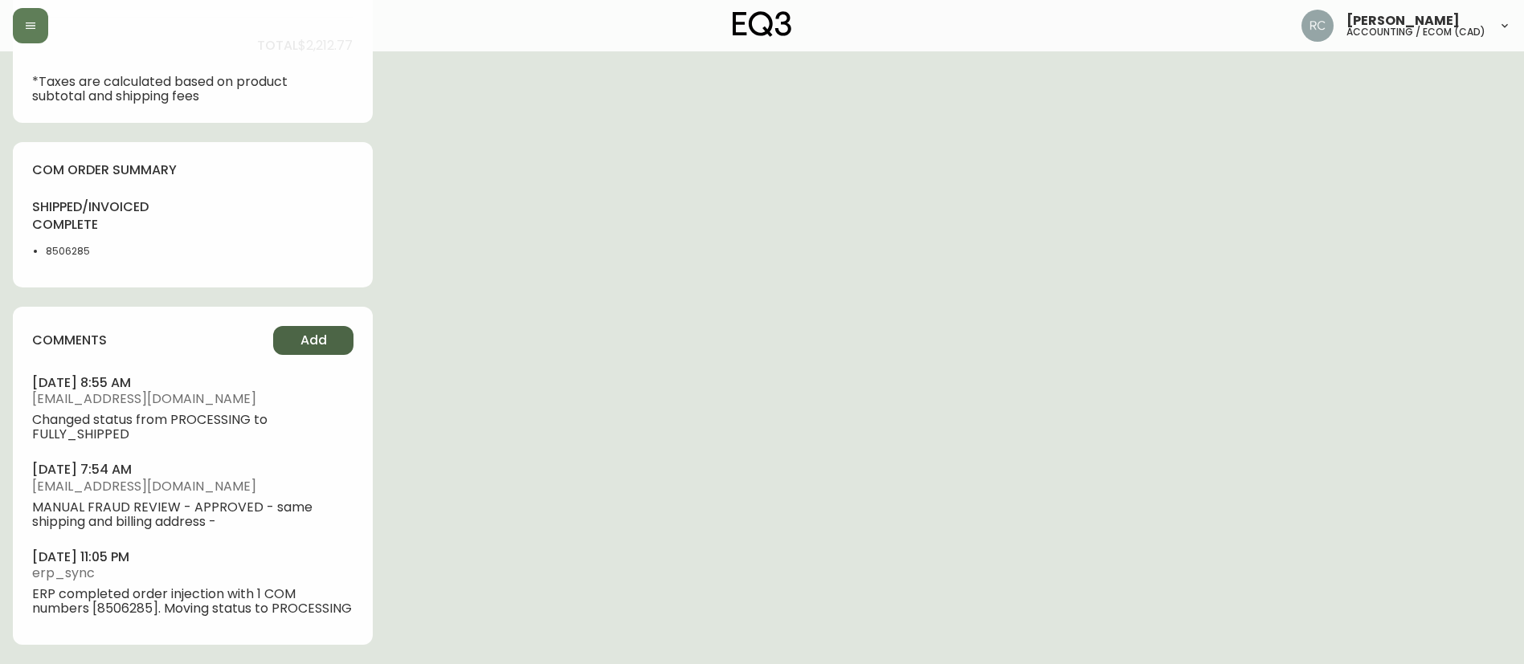
click at [308, 332] on span "Add" at bounding box center [313, 341] width 27 height 18
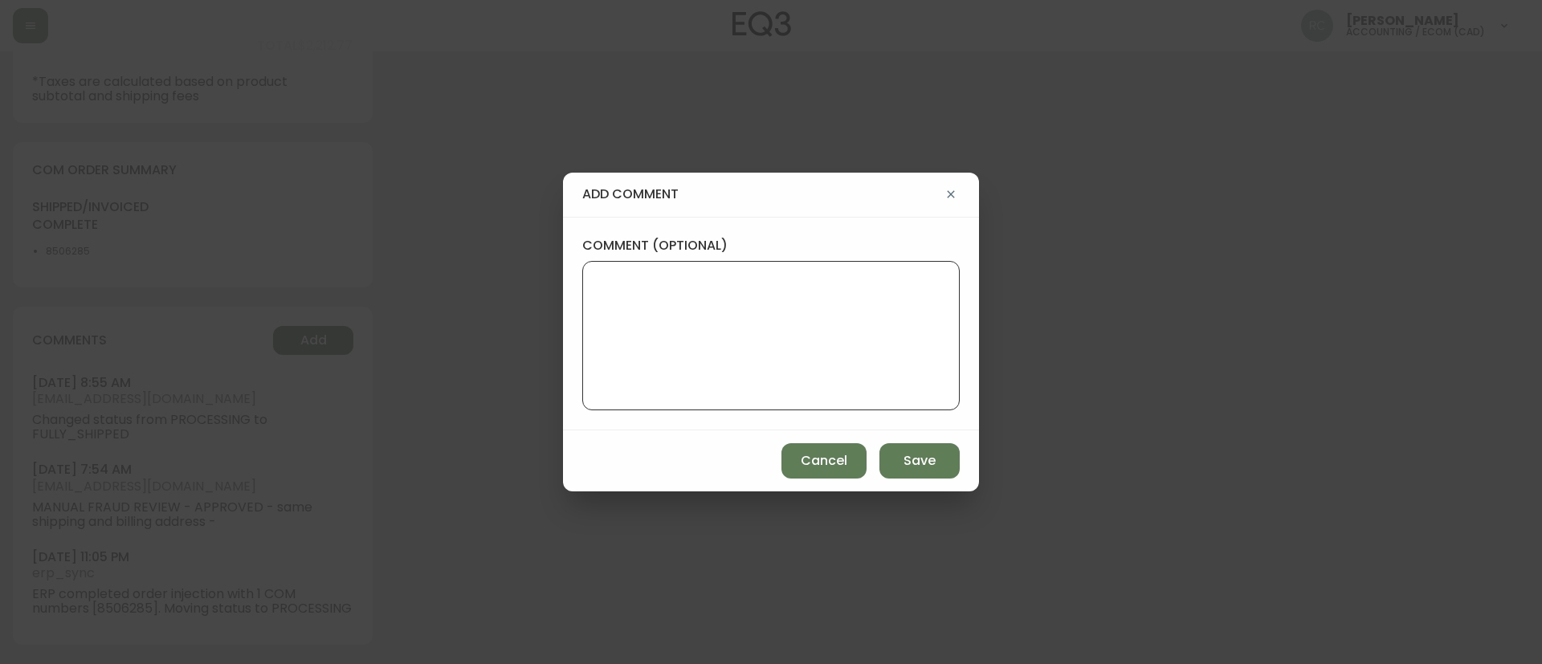
click at [816, 300] on textarea "comment (optional)" at bounding box center [771, 335] width 350 height 129
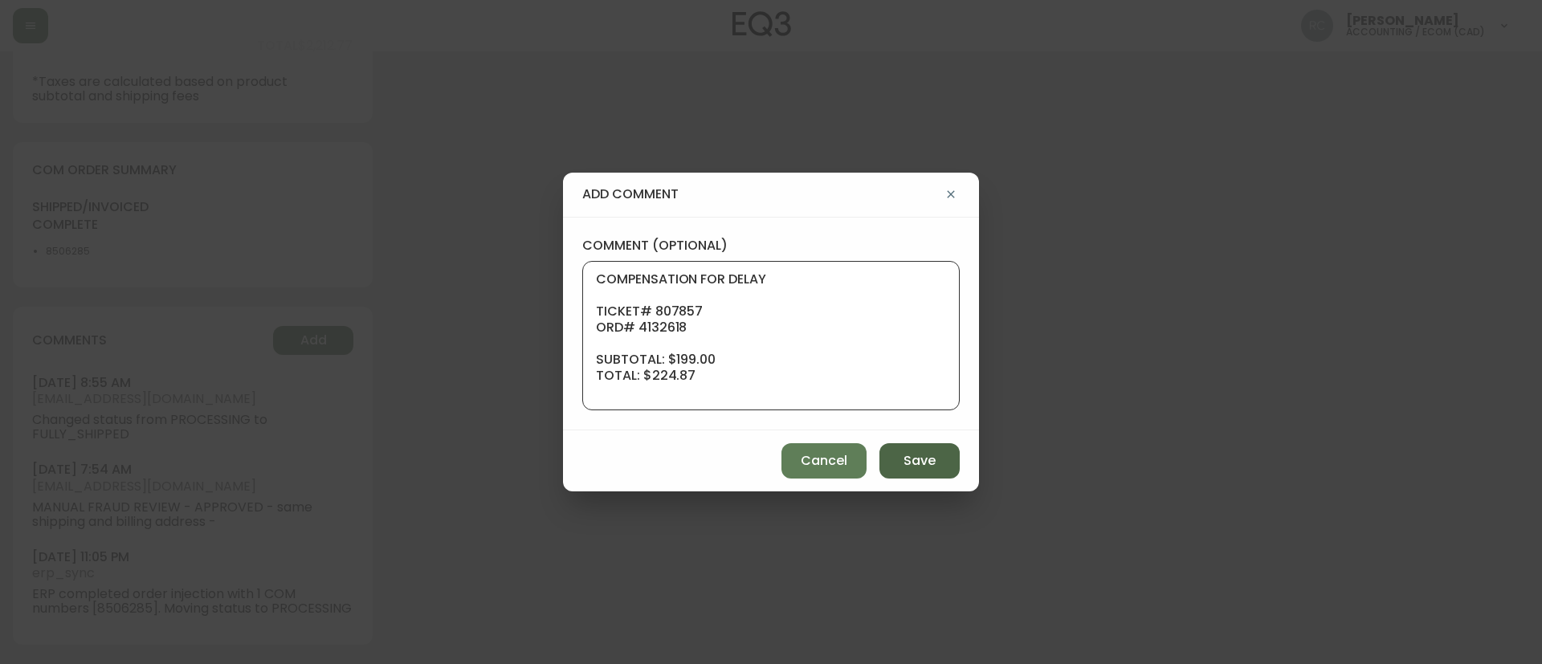
scroll to position [161, 0]
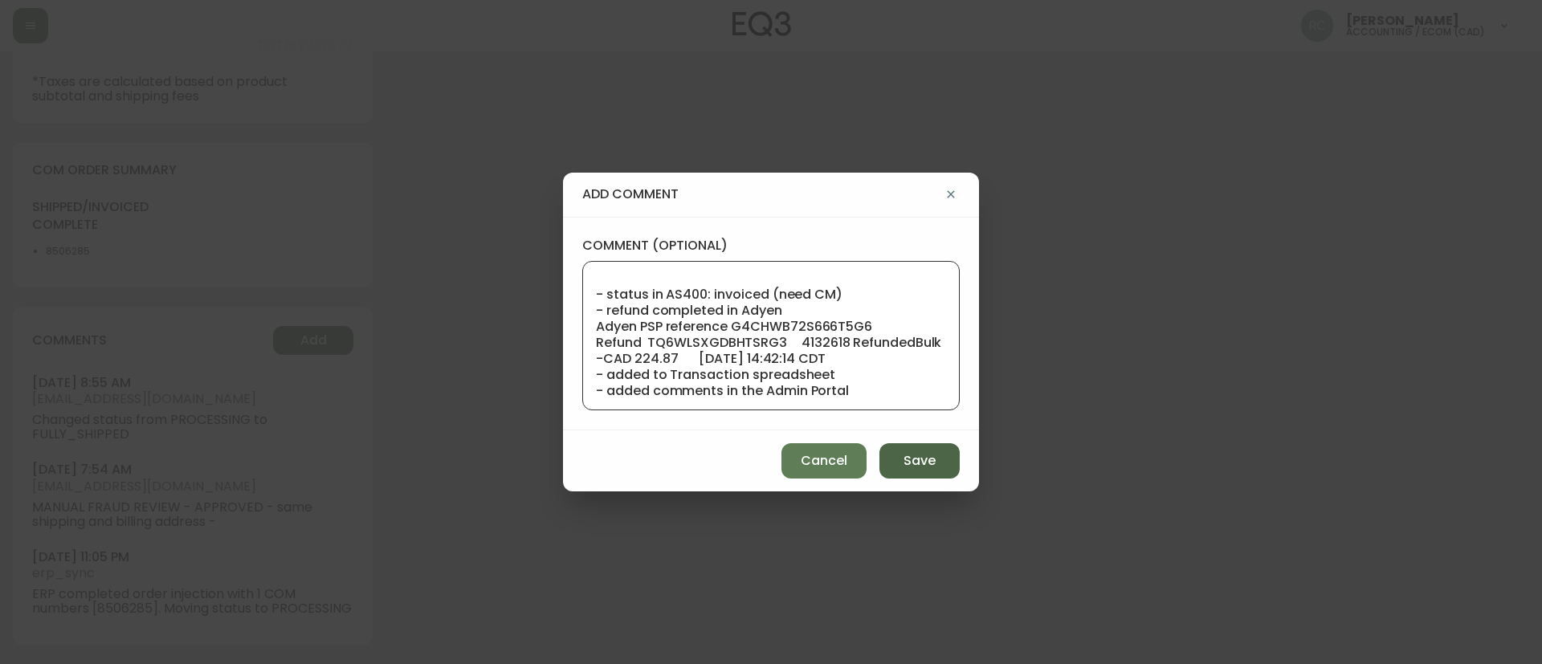
type textarea "COMPENSATION FOR DELAY TICKET# 807857 ORD# 4132618 SUBTOTAL: $199.00 TOTAL: $22…"
click at [944, 462] on button "Save" at bounding box center [919, 460] width 80 height 35
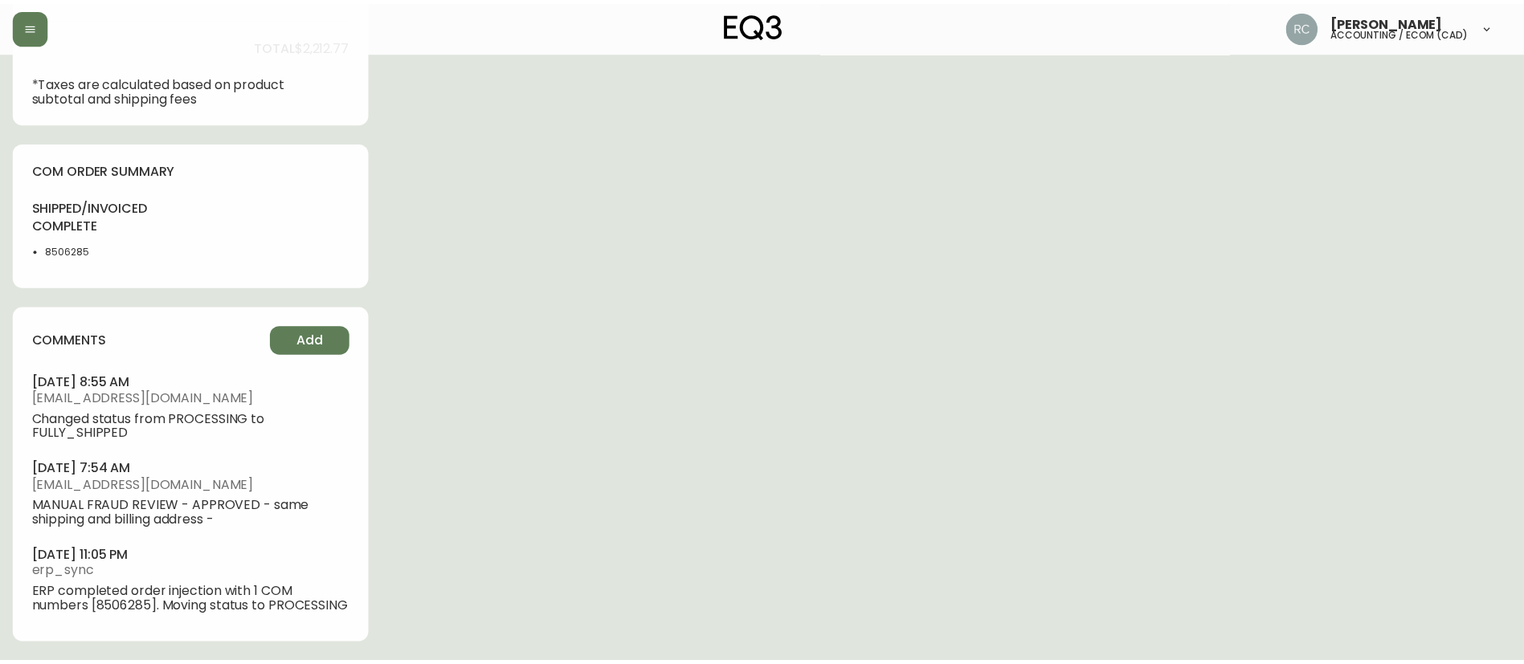
scroll to position [735, 0]
